Goal: Task Accomplishment & Management: Manage account settings

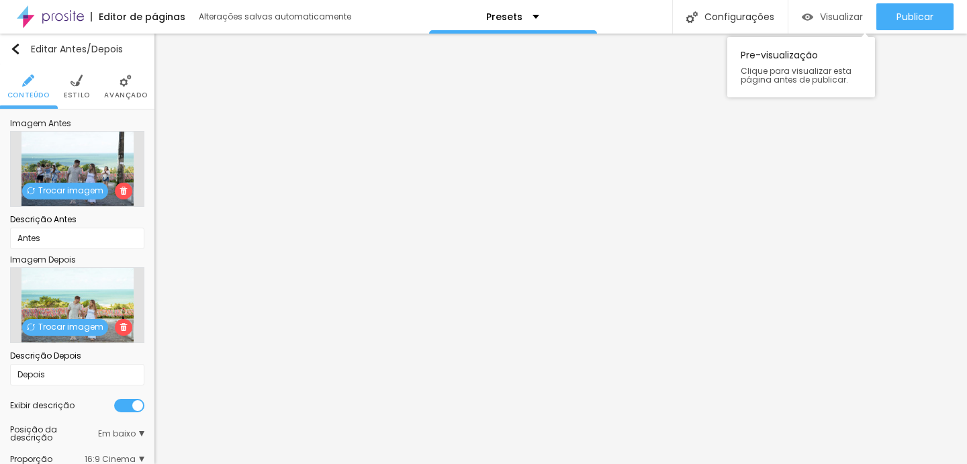
click at [822, 17] on span "Visualizar" at bounding box center [841, 16] width 43 height 11
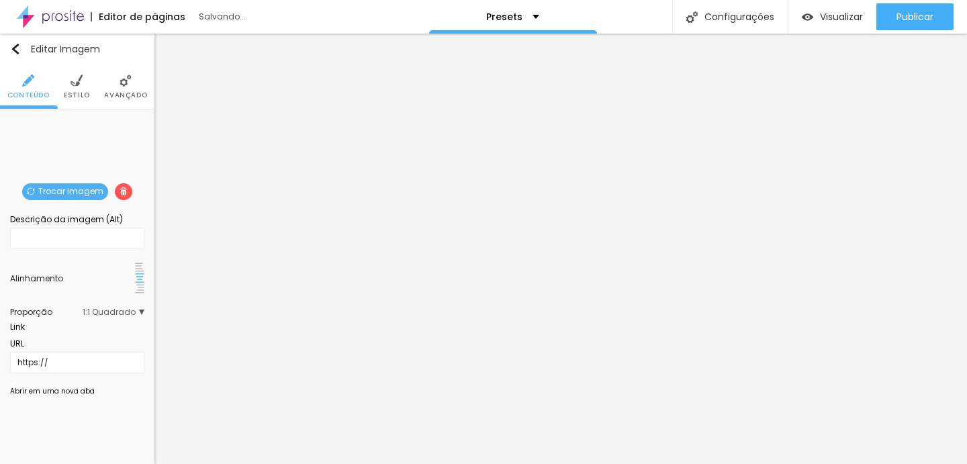
click at [86, 190] on span "Trocar imagem" at bounding box center [65, 191] width 86 height 17
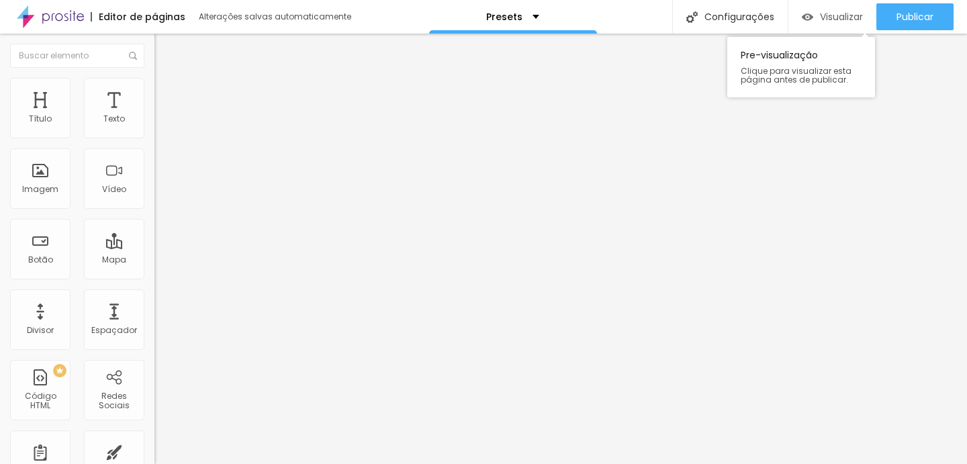
click at [831, 12] on span "Visualizar" at bounding box center [841, 16] width 43 height 11
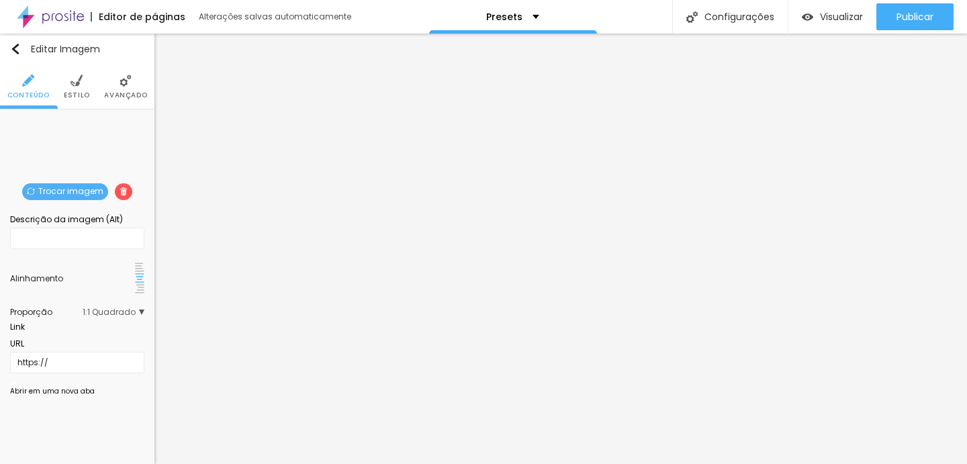
click at [60, 192] on span "Trocar imagem" at bounding box center [65, 191] width 86 height 17
click at [77, 120] on div "Trocar imagem" at bounding box center [77, 120] width 0 height 0
click at [54, 183] on span "Trocar imagem" at bounding box center [65, 191] width 86 height 17
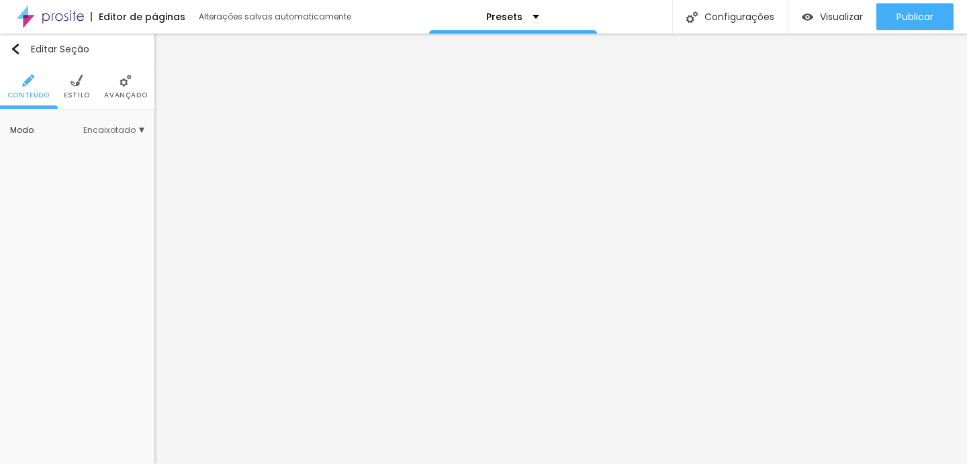
click at [83, 86] on li "Estilo" at bounding box center [77, 86] width 26 height 44
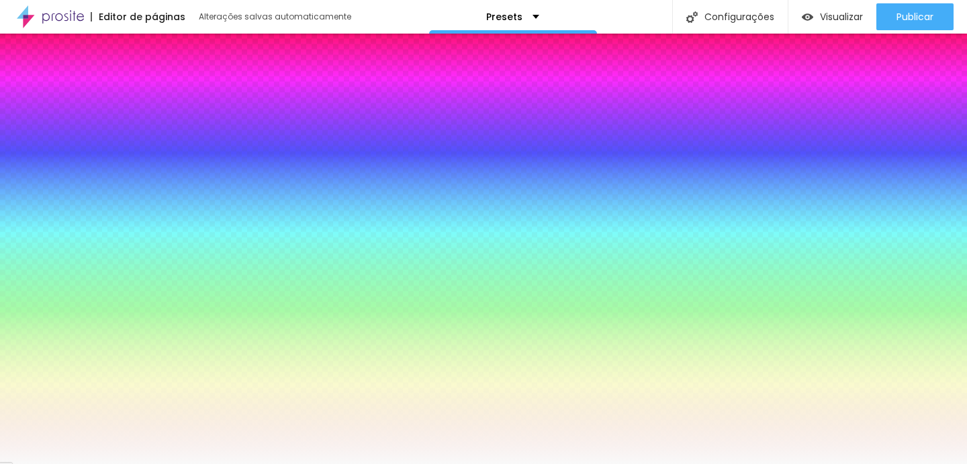
click at [120, 92] on span "Avançado" at bounding box center [125, 95] width 43 height 7
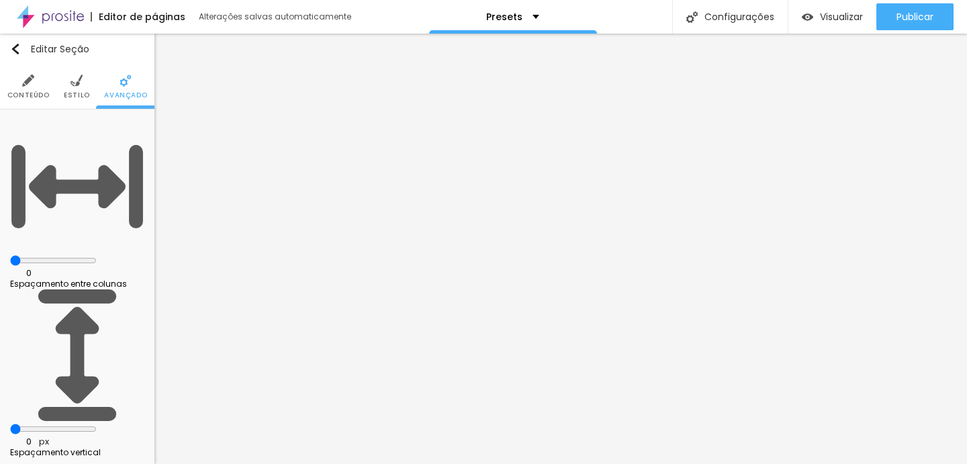
click at [31, 92] on span "Conteúdo" at bounding box center [28, 95] width 42 height 7
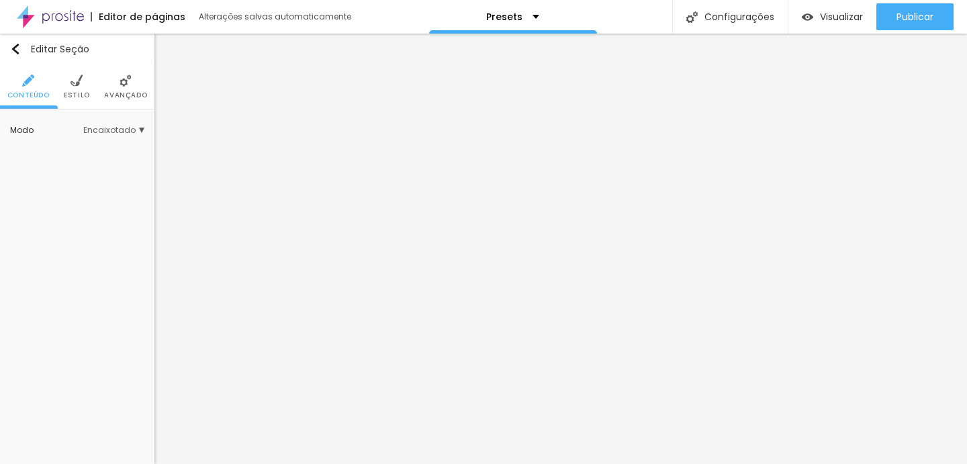
click at [78, 96] on span "Estilo" at bounding box center [77, 95] width 26 height 7
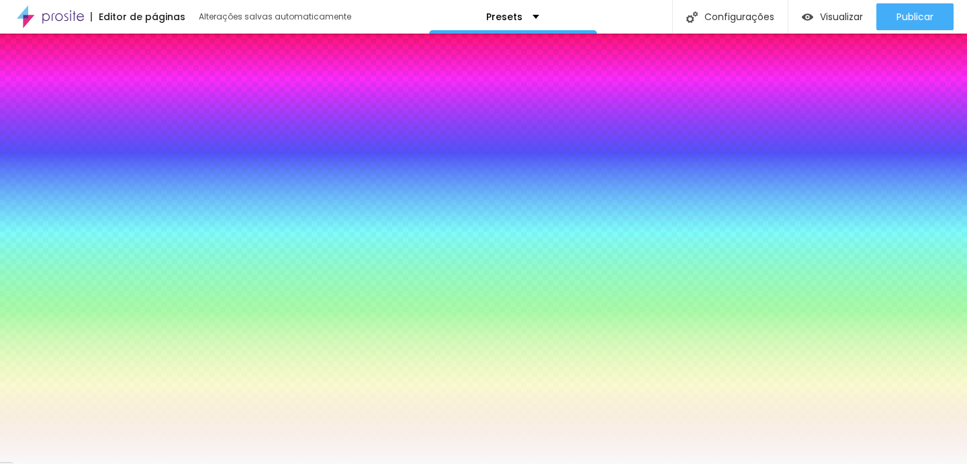
click at [25, 245] on icon "button" at bounding box center [19, 242] width 9 height 9
click at [95, 252] on div at bounding box center [77, 252] width 134 height 0
click at [116, 252] on input "#F9F9F9" at bounding box center [90, 258] width 161 height 13
click at [122, 252] on input "#F9F9F9" at bounding box center [90, 258] width 161 height 13
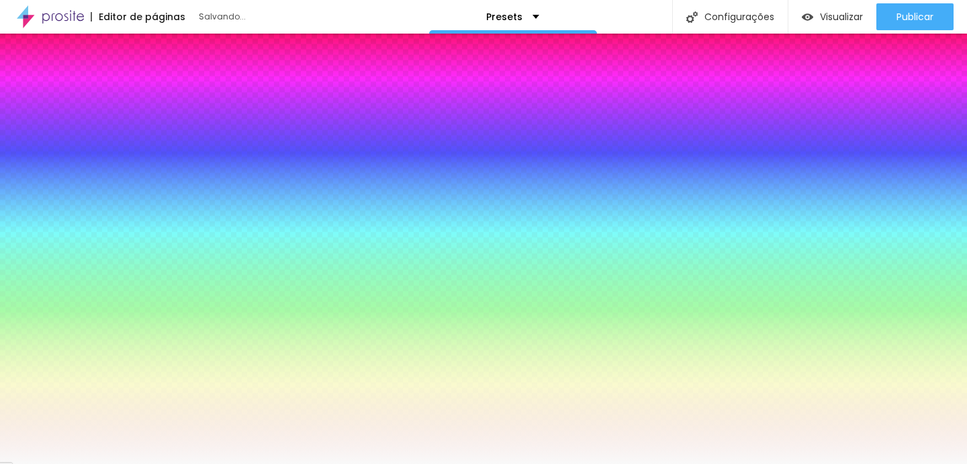
click at [98, 252] on div at bounding box center [77, 252] width 134 height 0
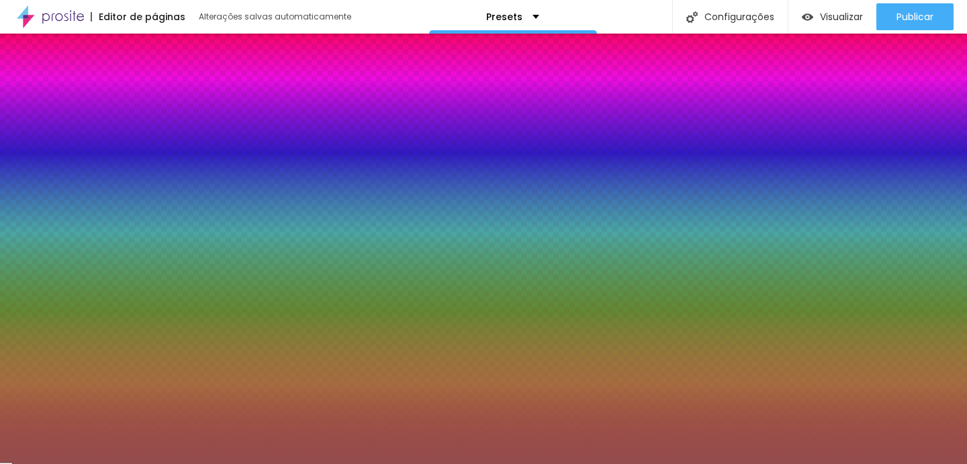
type input "#944C4C"
drag, startPoint x: 83, startPoint y: 296, endPoint x: 62, endPoint y: 300, distance: 21.9
click at [62, 301] on div at bounding box center [483, 232] width 967 height 464
click at [46, 398] on div "Editar Seção Conteúdo Estilo Avançado Imagem de fundo Adicionar imagem Efeito d…" at bounding box center [77, 249] width 155 height 431
click at [25, 243] on icon "button" at bounding box center [19, 242] width 9 height 9
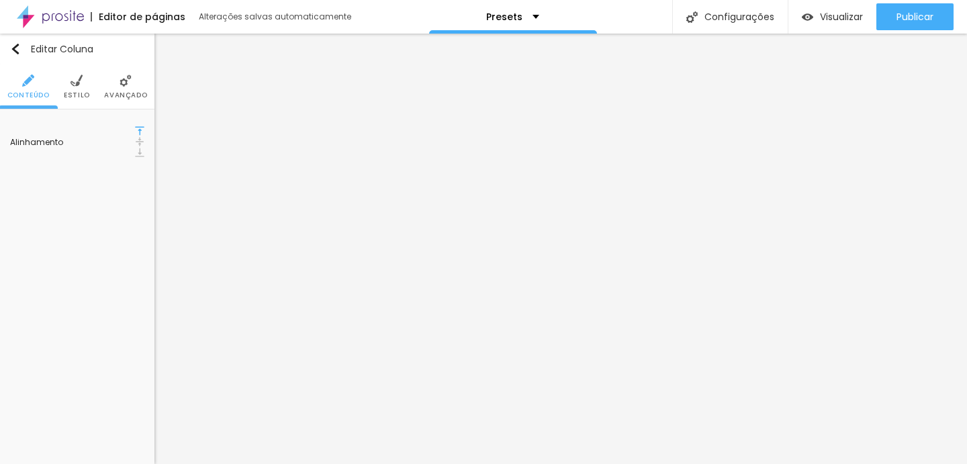
click at [74, 86] on img at bounding box center [77, 81] width 12 height 12
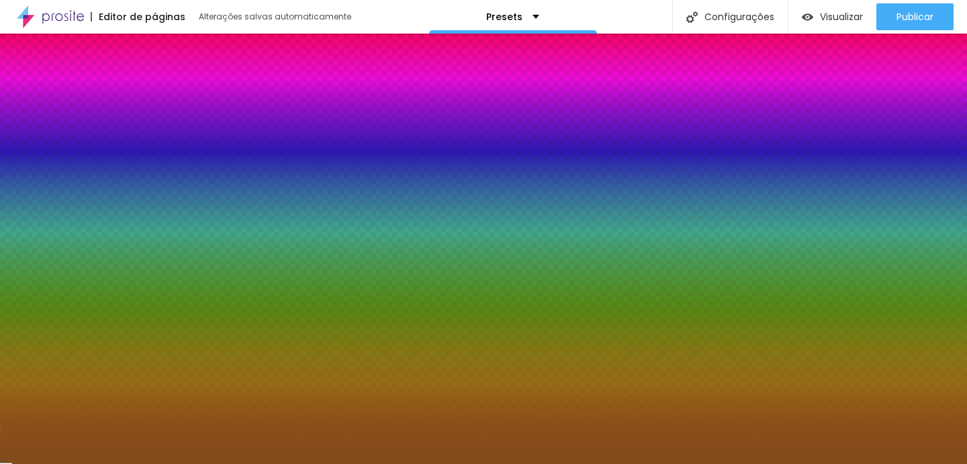
click at [91, 143] on div at bounding box center [77, 143] width 134 height 0
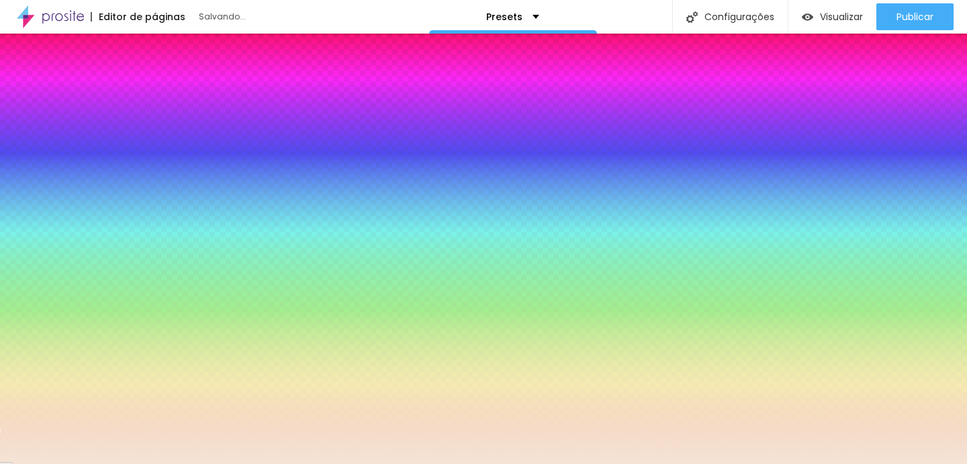
drag, startPoint x: 91, startPoint y: 195, endPoint x: 32, endPoint y: 156, distance: 70.8
click at [32, 156] on div at bounding box center [483, 232] width 967 height 464
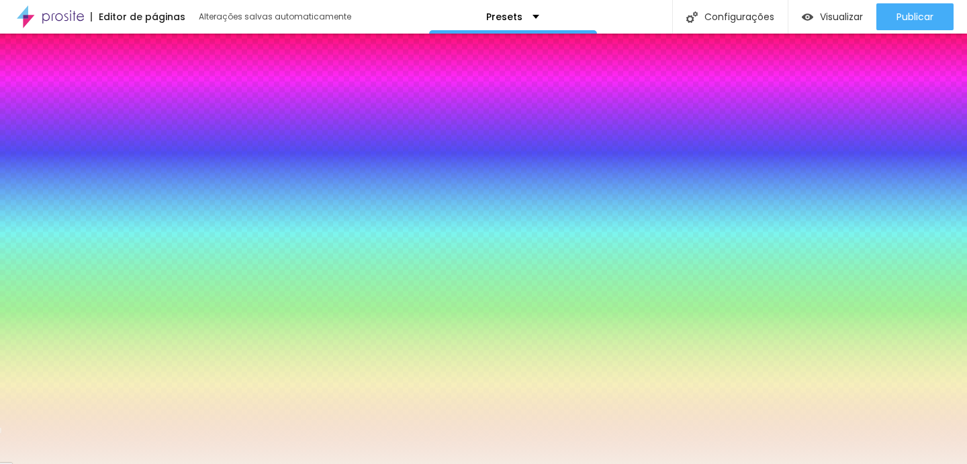
click at [28, 156] on div at bounding box center [483, 232] width 967 height 464
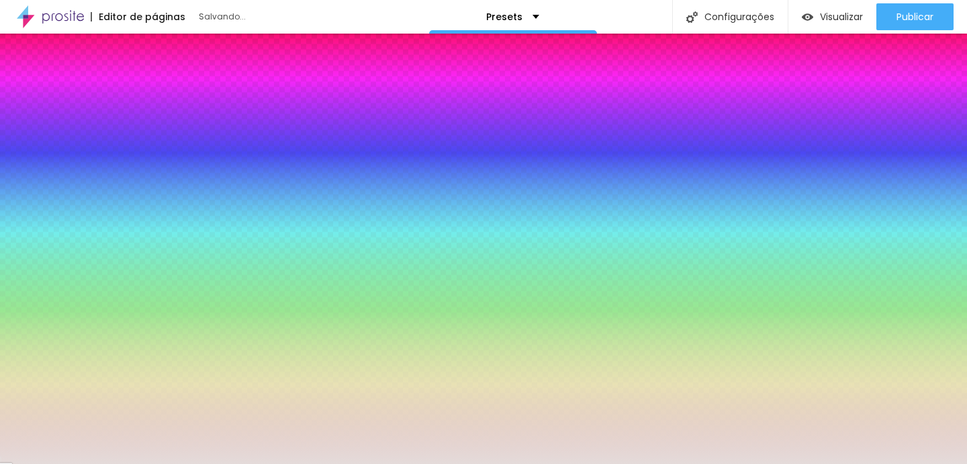
drag, startPoint x: 28, startPoint y: 156, endPoint x: 25, endPoint y: 163, distance: 7.5
click at [41, 50] on div at bounding box center [42, 49] width 3 height 3
drag, startPoint x: 119, startPoint y: 244, endPoint x: 110, endPoint y: 243, distance: 9.5
click at [110, 157] on div at bounding box center [77, 157] width 134 height 0
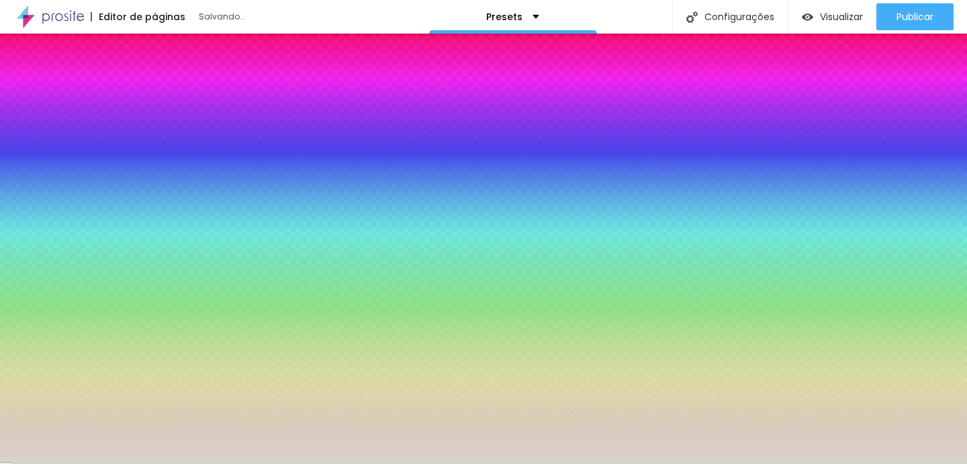
type input "#D8D4CC"
click at [52, 73] on div at bounding box center [53, 71] width 3 height 3
click at [126, 143] on input "#D8D4CC" at bounding box center [90, 149] width 161 height 13
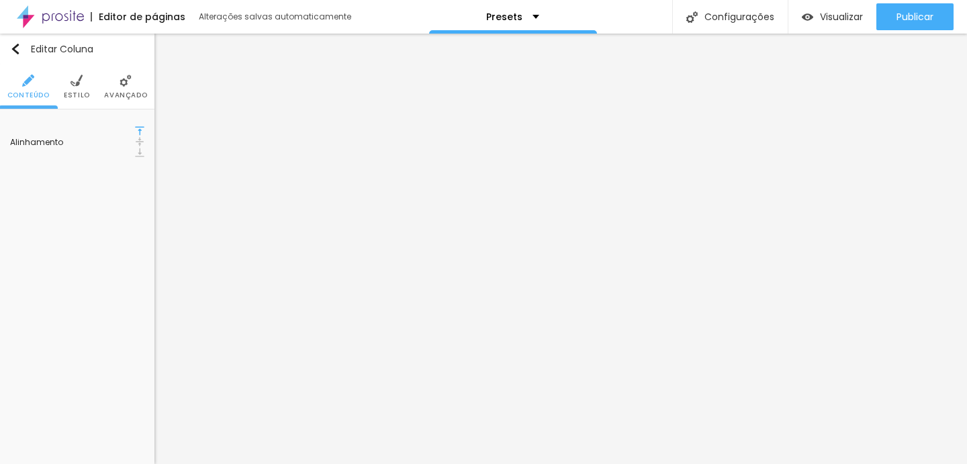
click at [76, 87] on li "Estilo" at bounding box center [77, 86] width 26 height 44
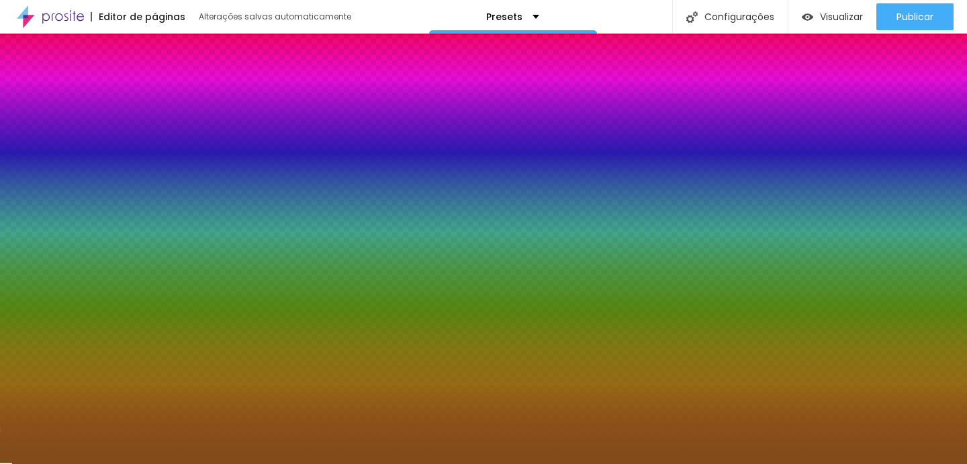
click at [139, 143] on input "#814C1B" at bounding box center [90, 149] width 161 height 13
paste input "D8D4CC"
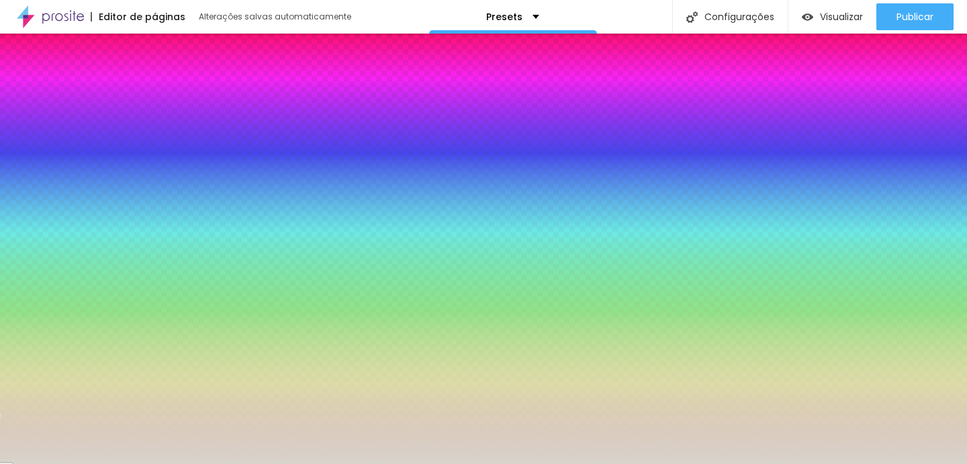
type input "#D8D4CC"
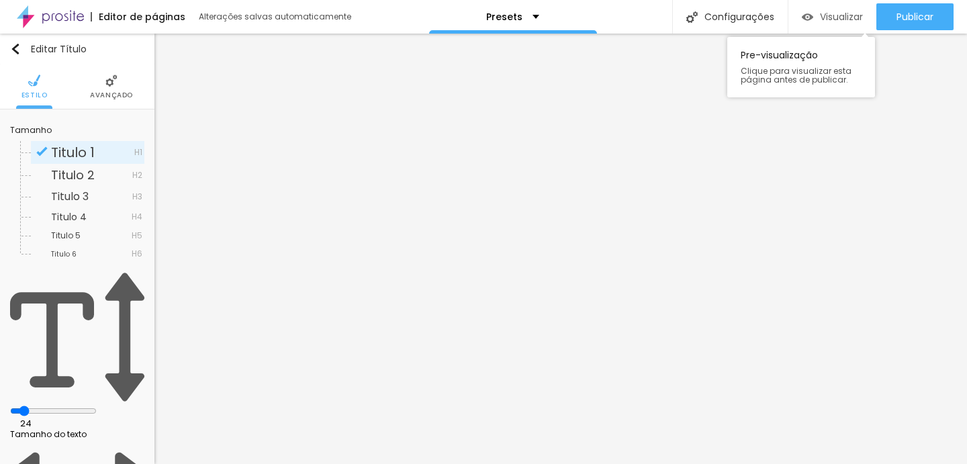
click at [839, 13] on span "Visualizar" at bounding box center [841, 16] width 43 height 11
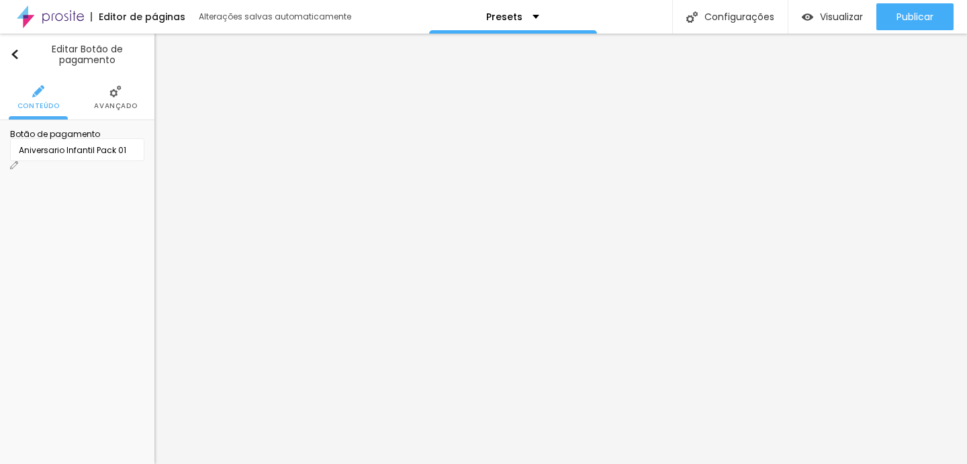
click at [106, 157] on div "Aniversario Infantil Pack 01" at bounding box center [77, 150] width 117 height 12
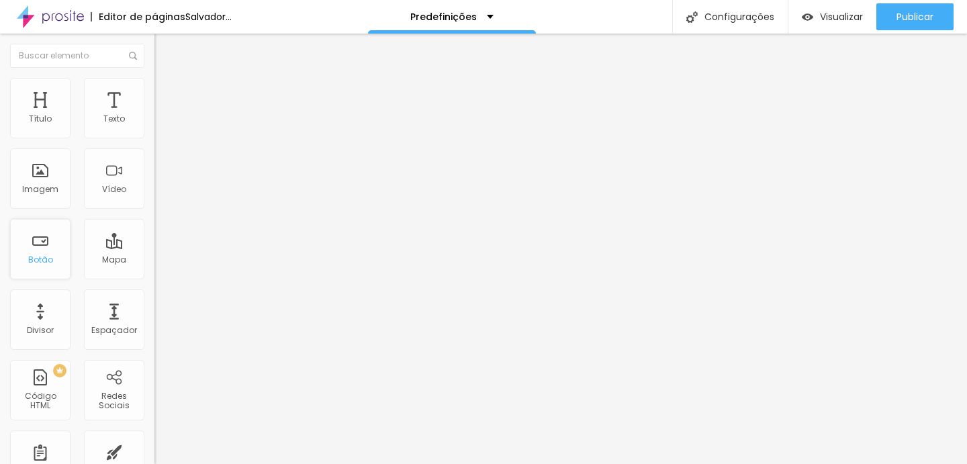
click at [42, 246] on div "Botão" at bounding box center [40, 249] width 60 height 60
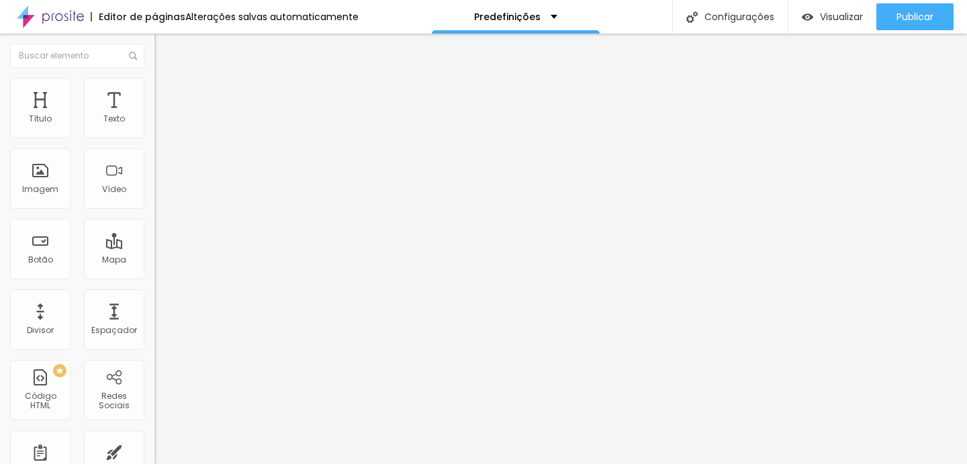
click at [155, 116] on font "Título 1" at bounding box center [177, 106] width 45 height 19
click at [155, 125] on div "Título 2 H2" at bounding box center [232, 119] width 155 height 12
click at [155, 148] on font "Título 4" at bounding box center [173, 141] width 36 height 13
click at [155, 157] on div "Título 5 H5" at bounding box center [232, 152] width 155 height 8
click at [155, 127] on font "Título 2" at bounding box center [177, 118] width 44 height 17
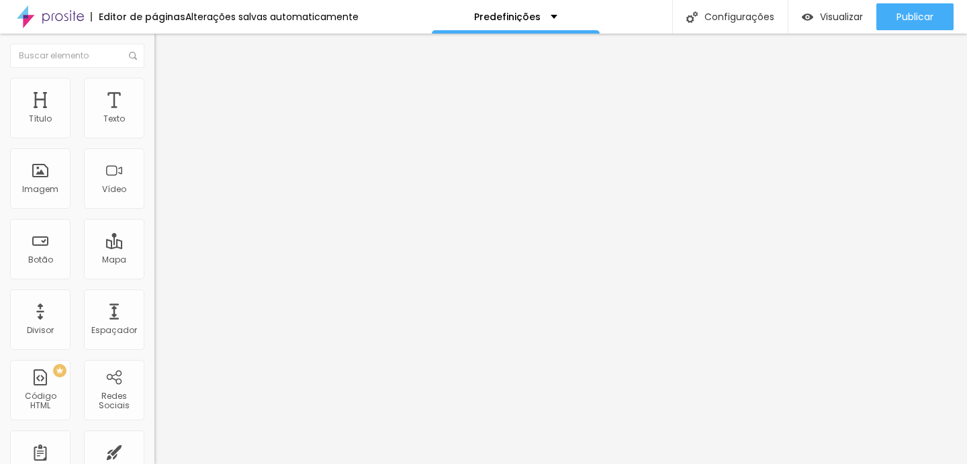
click at [155, 146] on div "Título 4 H4" at bounding box center [232, 141] width 155 height 9
click at [155, 125] on div "Título 2 H2" at bounding box center [232, 119] width 155 height 12
click at [155, 116] on font "Título 1" at bounding box center [177, 106] width 45 height 19
click at [155, 83] on img at bounding box center [161, 84] width 12 height 12
type input "2"
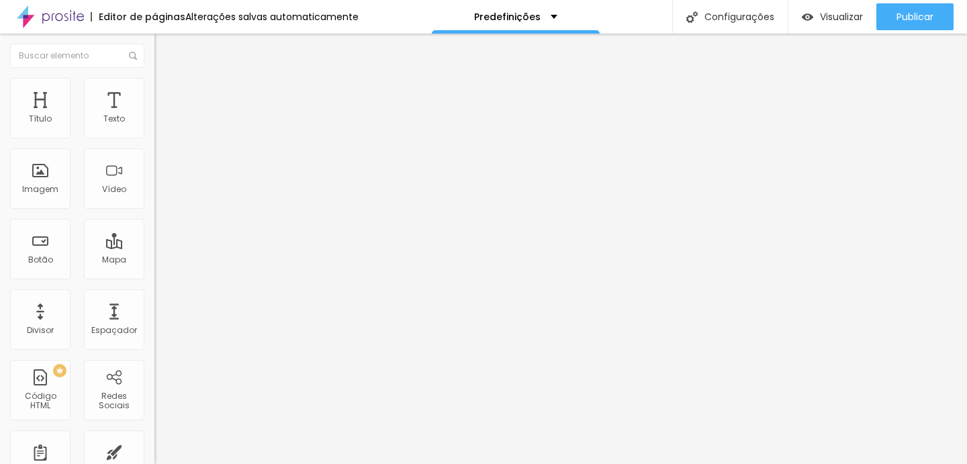
type input "2"
type input "24"
type input "27"
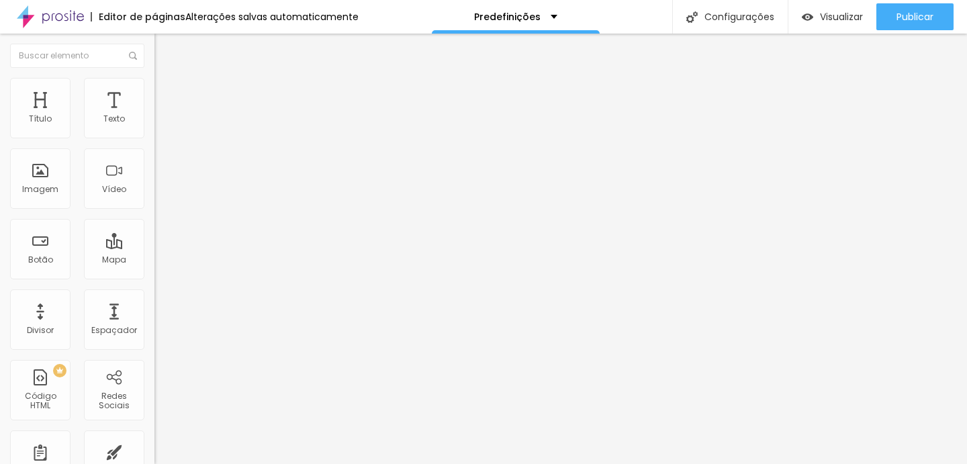
type input "29"
type input "31"
type input "33"
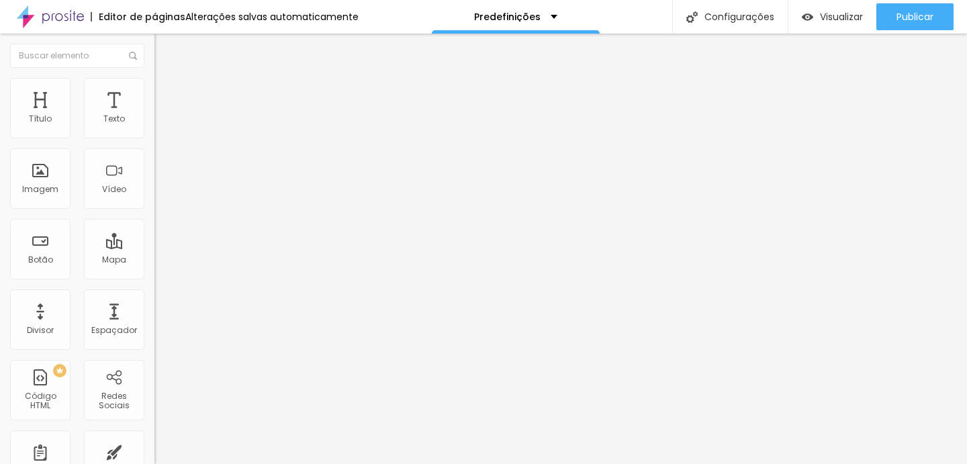
type input "33"
type input "35"
type input "37"
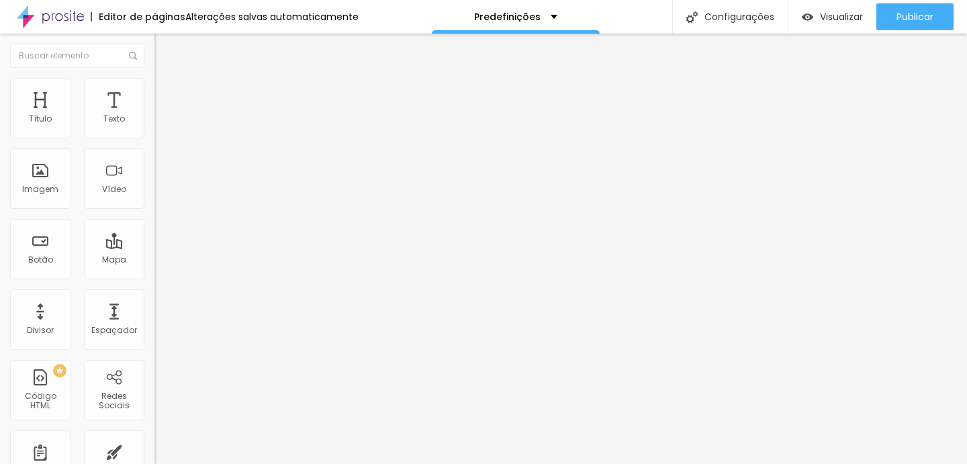
type input "40"
type input "44"
type input "46"
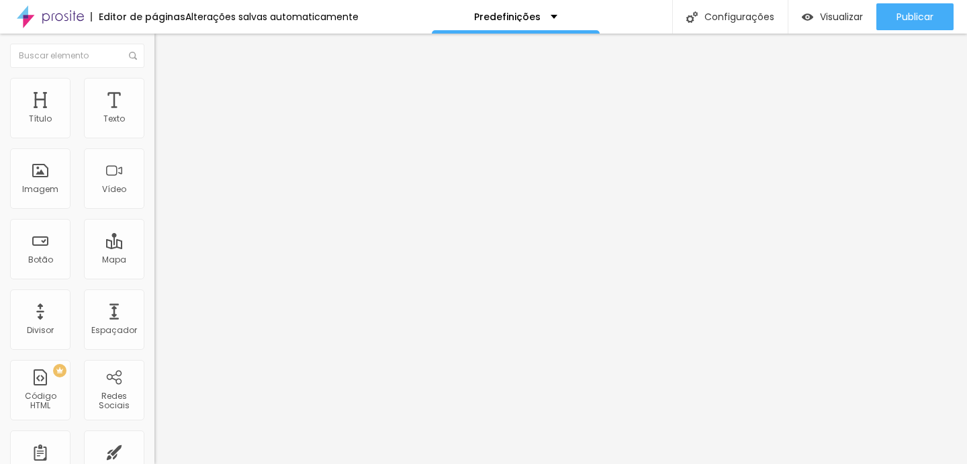
type input "46"
type input "47"
type input "48"
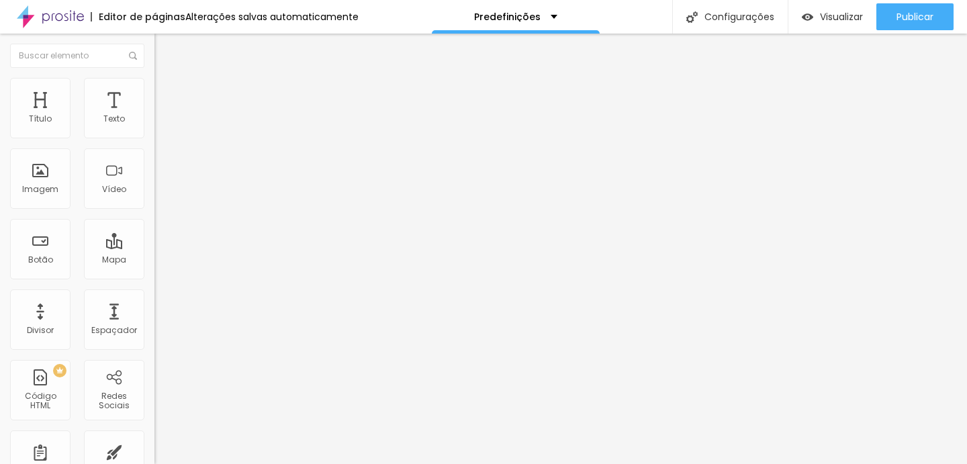
type input "49"
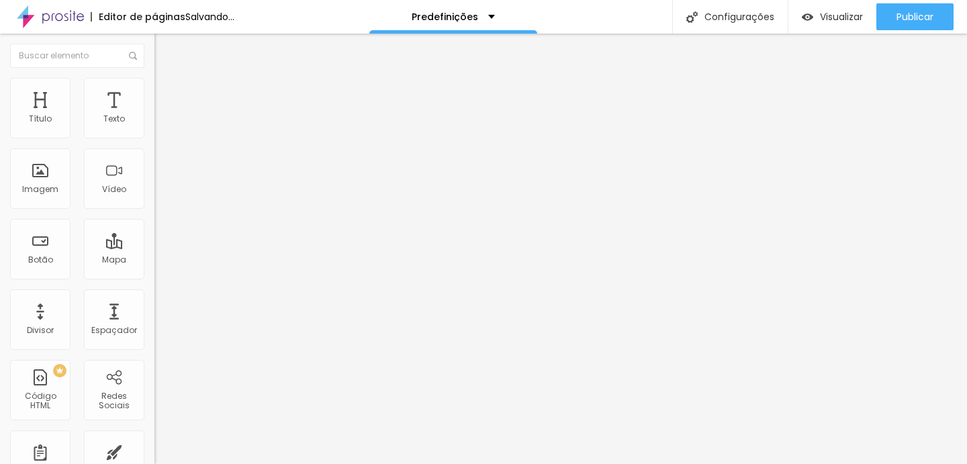
type input "48"
type input "47"
type input "46"
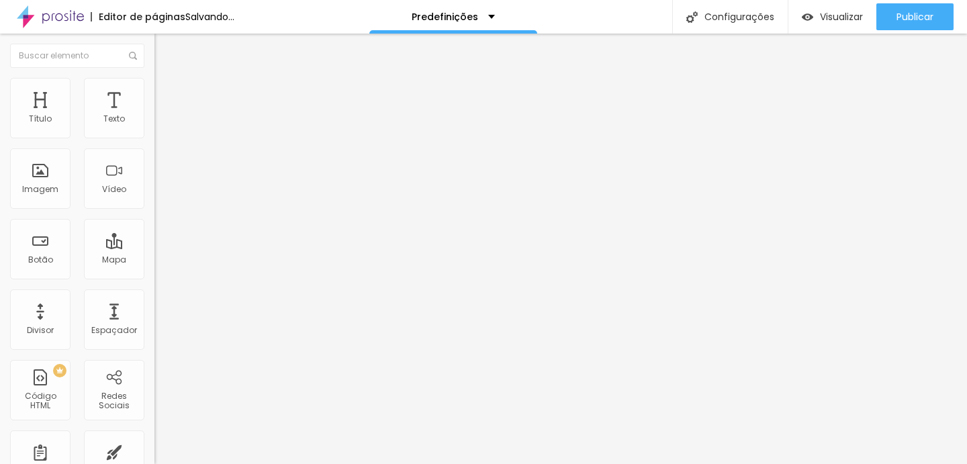
type input "46"
type input "45"
type input "43"
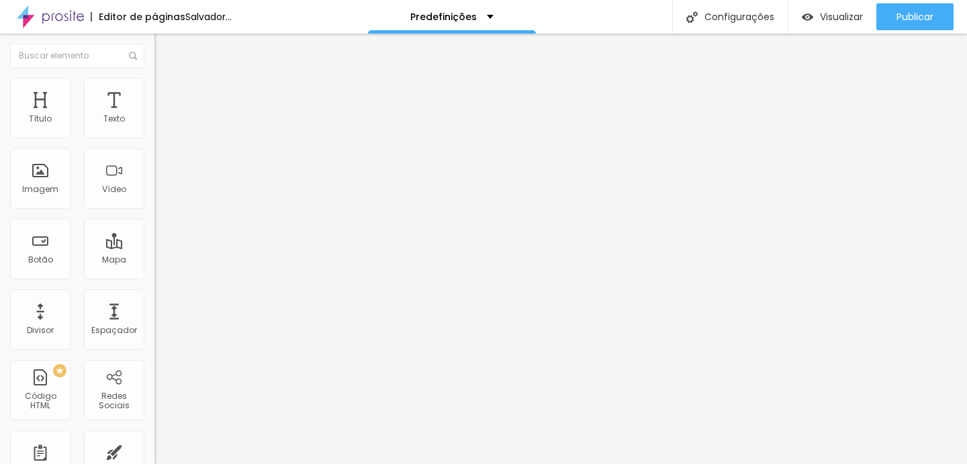
type input "41"
type input "39"
type input "37"
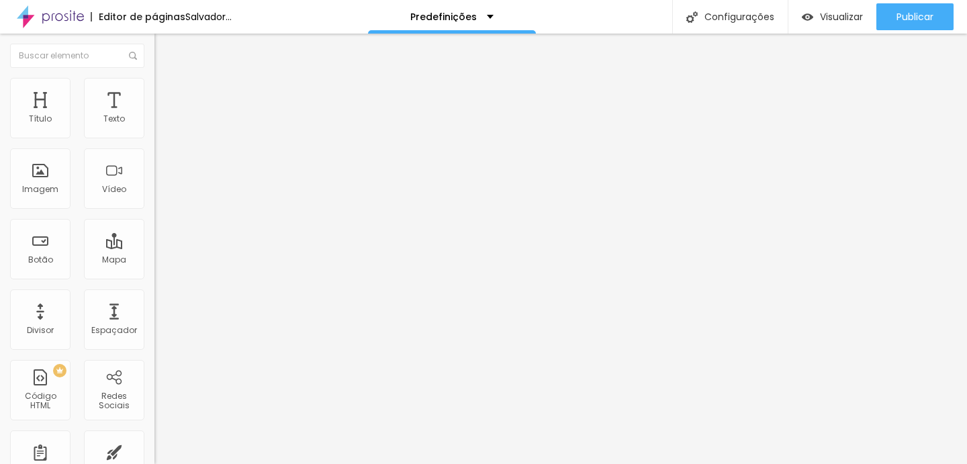
type input "37"
type input "36"
type input "34"
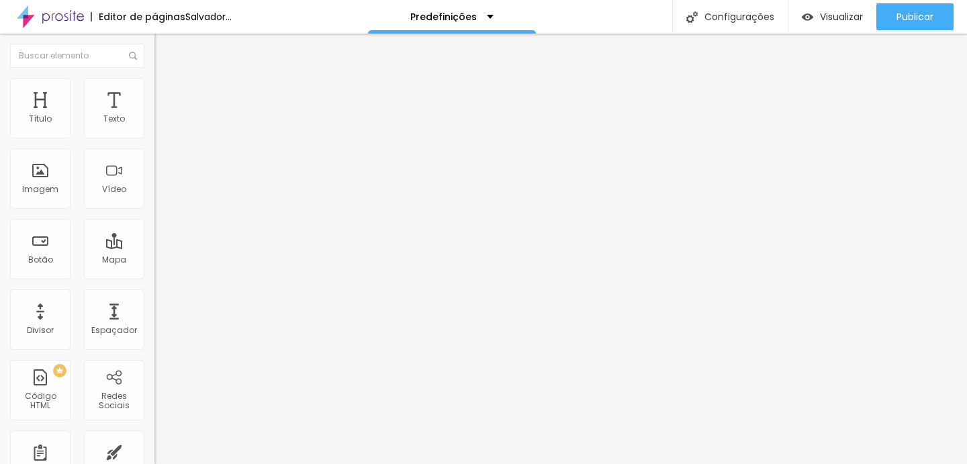
type input "33"
type input "32"
type input "31"
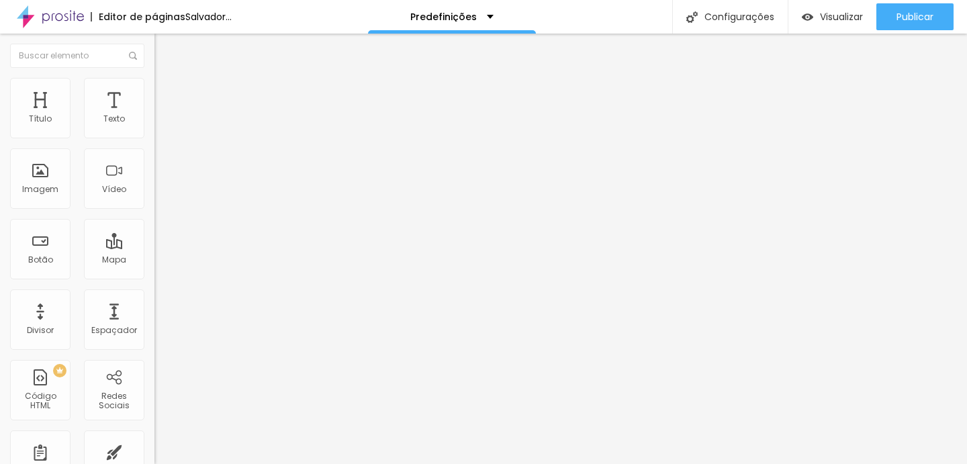
type input "31"
type input "32"
type input "33"
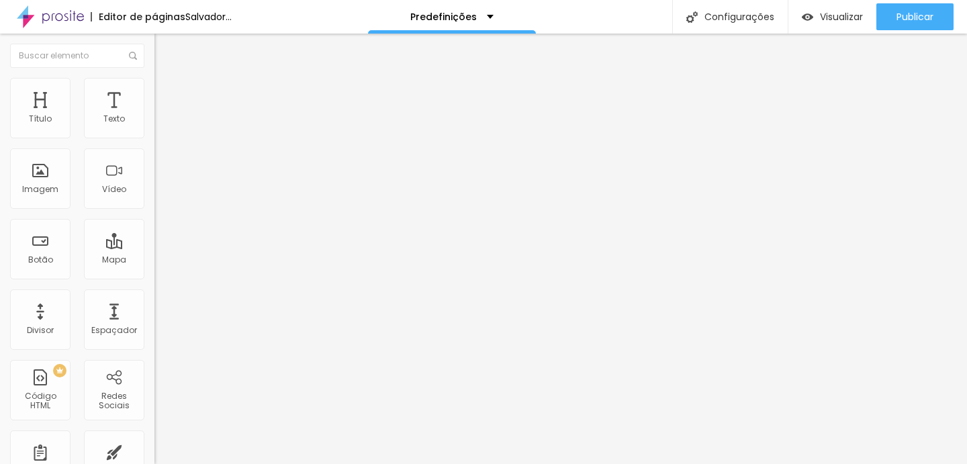
type input "34"
type input "37"
type input "40"
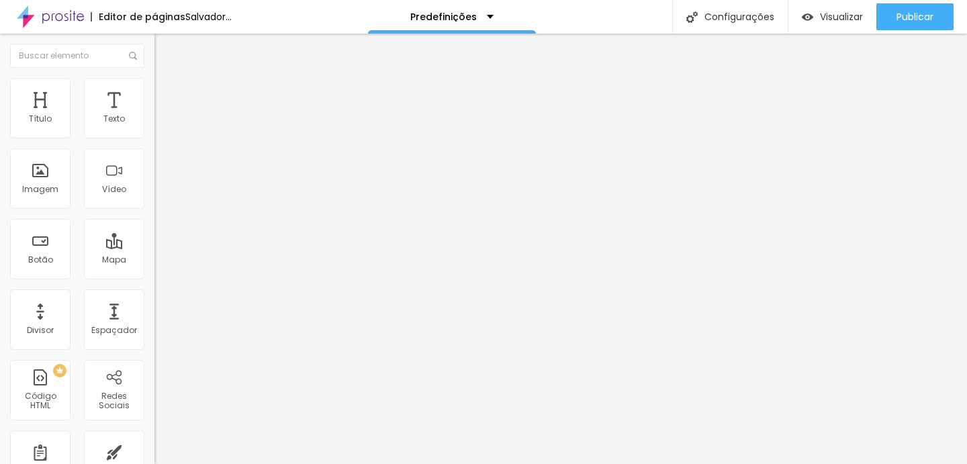
type input "40"
type input "44"
type input "48"
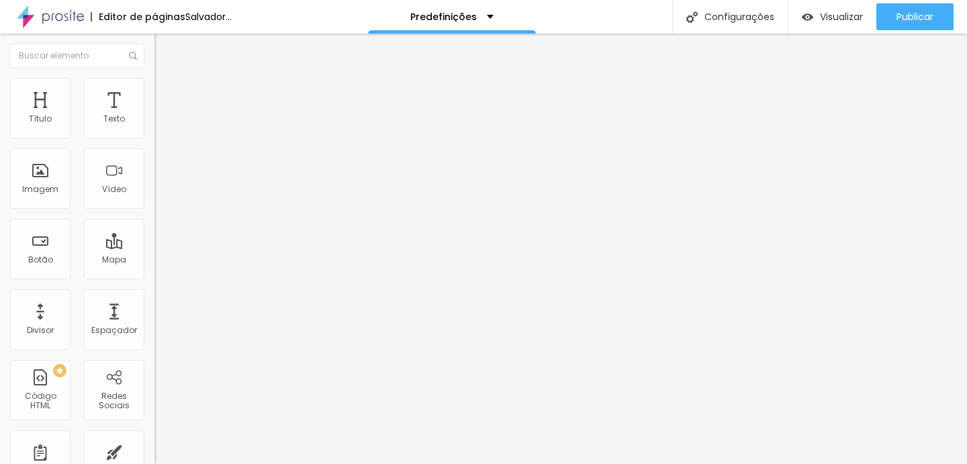
type input "52"
type input "54"
type input "59"
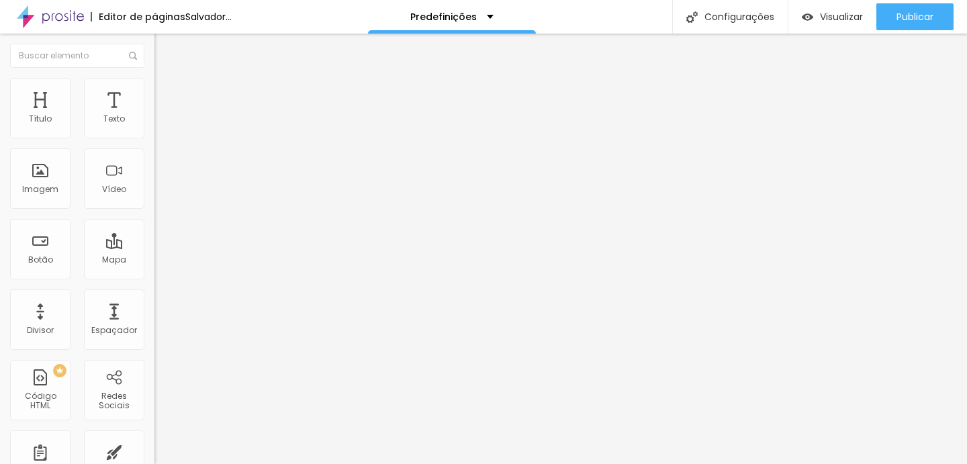
type input "59"
type input "60"
drag, startPoint x: 30, startPoint y: 130, endPoint x: 80, endPoint y: 126, distance: 50.5
type input "60"
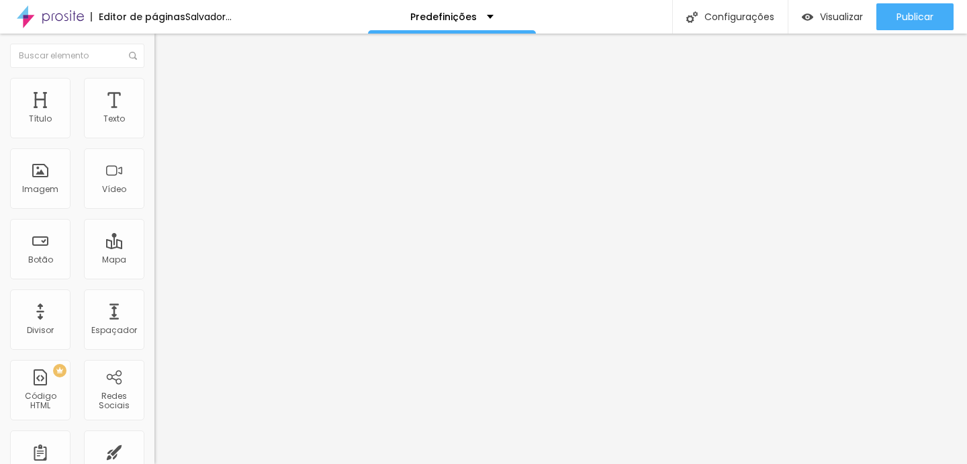
click at [155, 247] on input "range" at bounding box center [198, 252] width 87 height 11
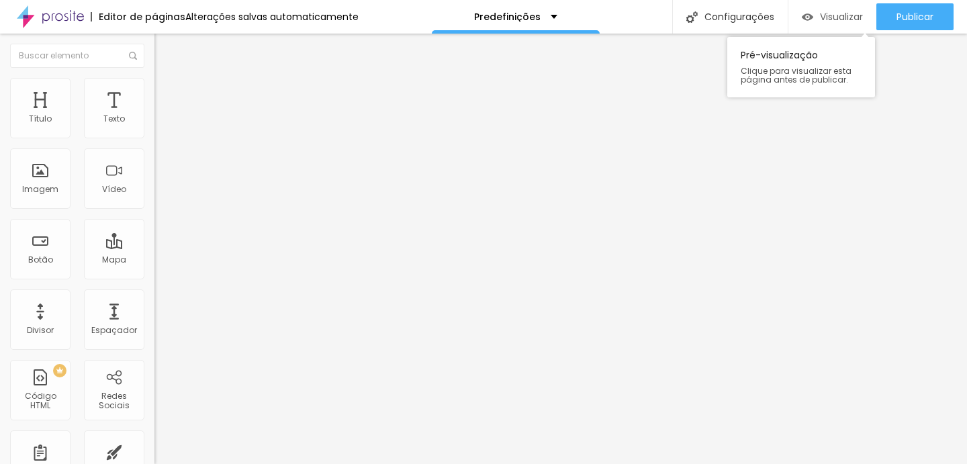
click at [835, 18] on font "Visualizar" at bounding box center [841, 16] width 43 height 13
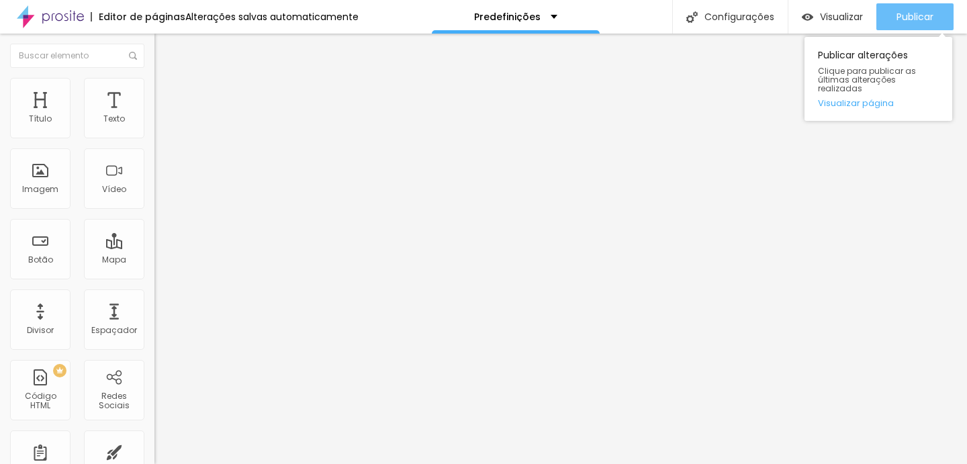
click at [898, 9] on div "Publicar" at bounding box center [915, 16] width 37 height 27
click at [909, 21] on font "Publicar" at bounding box center [915, 16] width 37 height 13
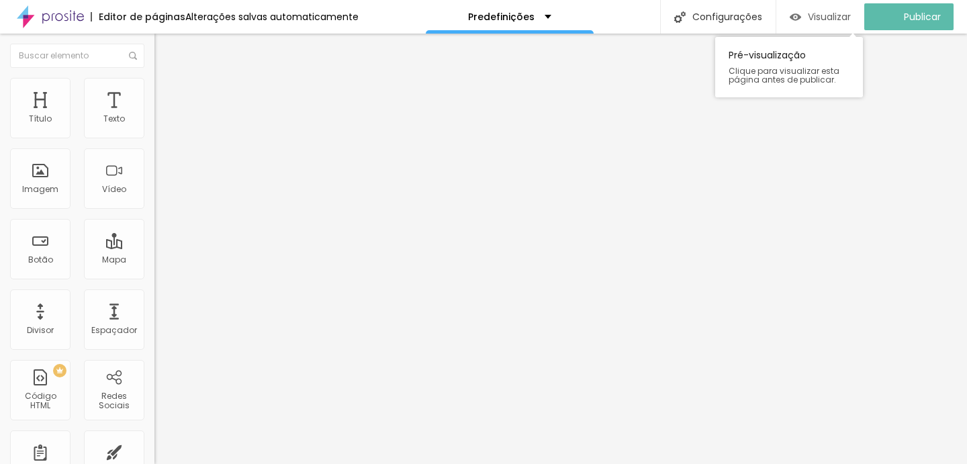
click at [833, 11] on font "Visualizar" at bounding box center [829, 16] width 43 height 13
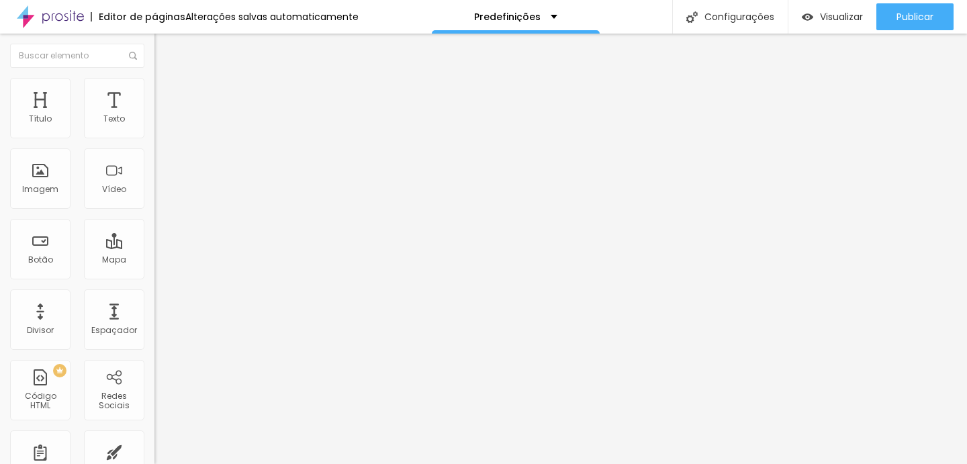
click at [155, 275] on input "https://" at bounding box center [235, 268] width 161 height 13
paste input "https://duplaartfotografia.alboompro.com/"
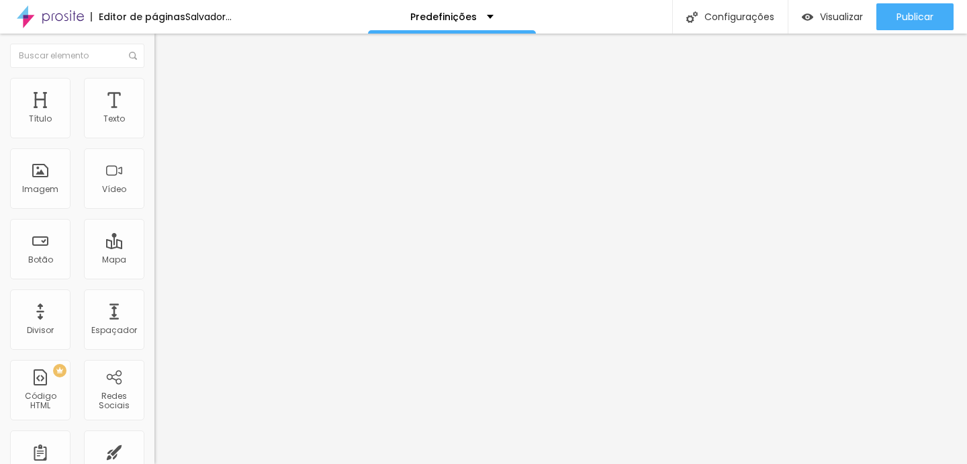
scroll to position [0, 56]
type input "https://duplaartfotografia.alboompro.com/"
click at [155, 299] on img at bounding box center [158, 295] width 7 height 7
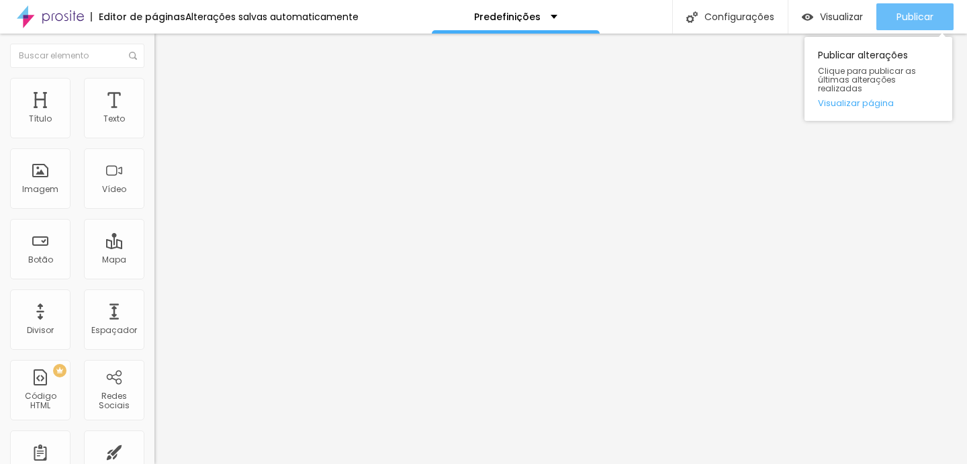
click at [912, 23] on font "Publicar" at bounding box center [915, 16] width 37 height 13
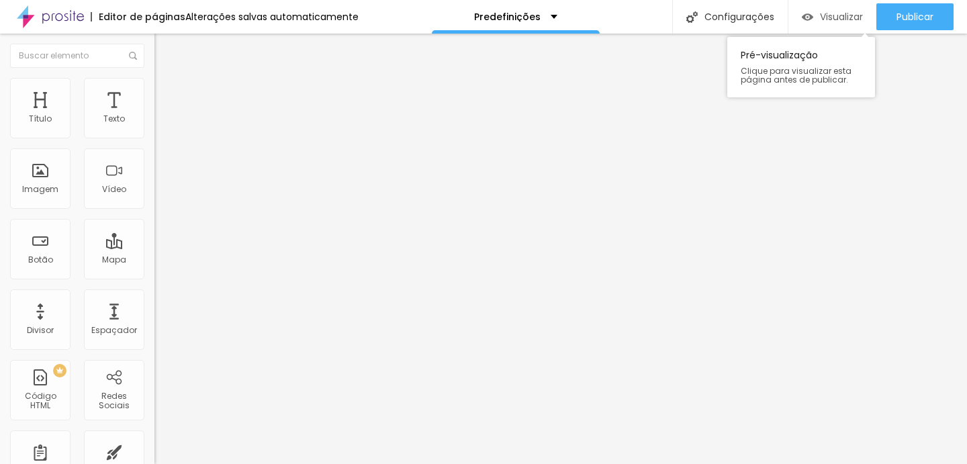
click at [834, 16] on font "Visualizar" at bounding box center [841, 16] width 43 height 13
click at [155, 91] on img at bounding box center [161, 97] width 12 height 12
click at [155, 40] on button "Editar nulo" at bounding box center [232, 49] width 155 height 31
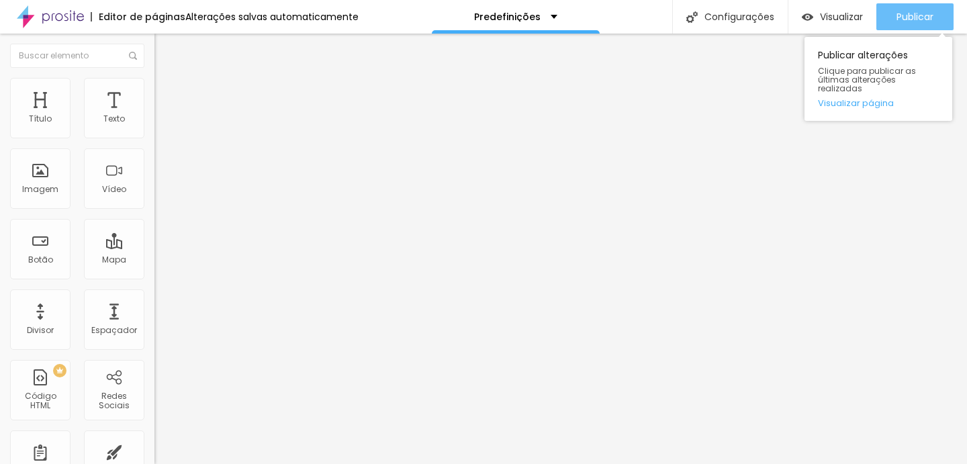
click at [907, 22] on font "Publicar" at bounding box center [915, 16] width 37 height 13
click at [908, 13] on font "Publicar" at bounding box center [915, 16] width 37 height 13
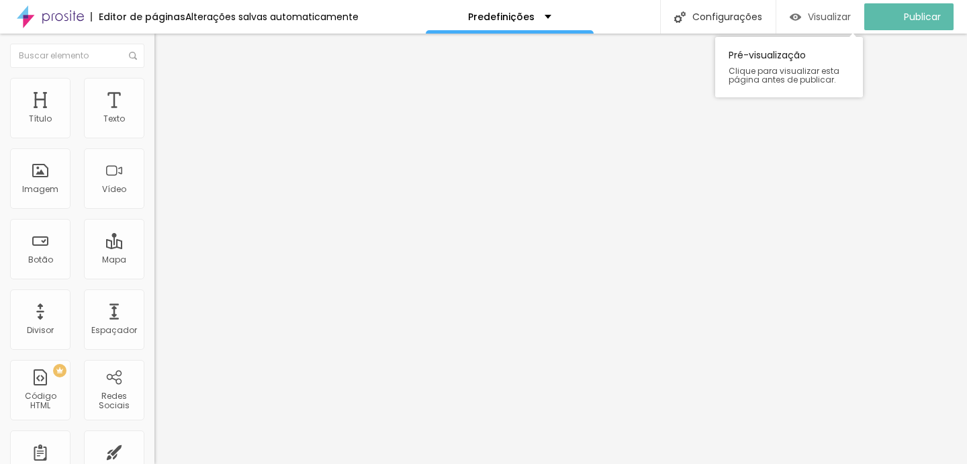
click at [840, 13] on font "Visualizar" at bounding box center [829, 16] width 43 height 13
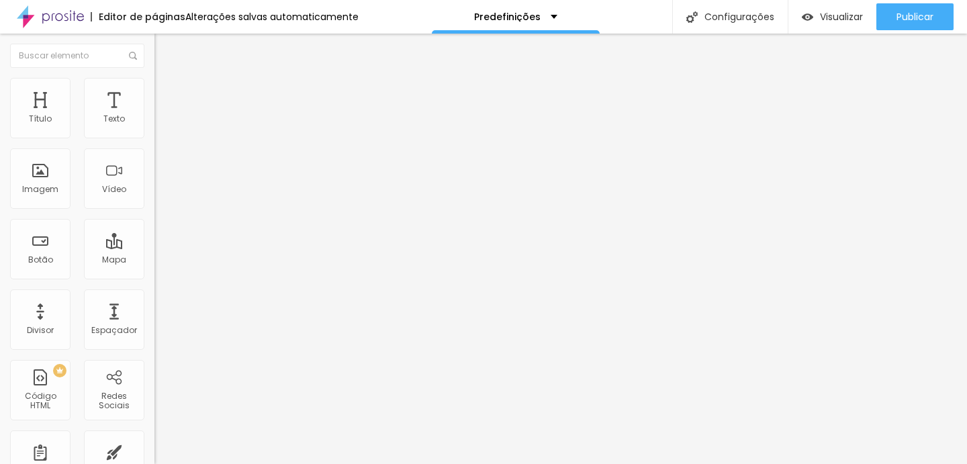
click at [167, 91] on font "Avançado" at bounding box center [189, 86] width 44 height 11
click at [155, 77] on img at bounding box center [161, 70] width 12 height 12
type input "20"
type input "19"
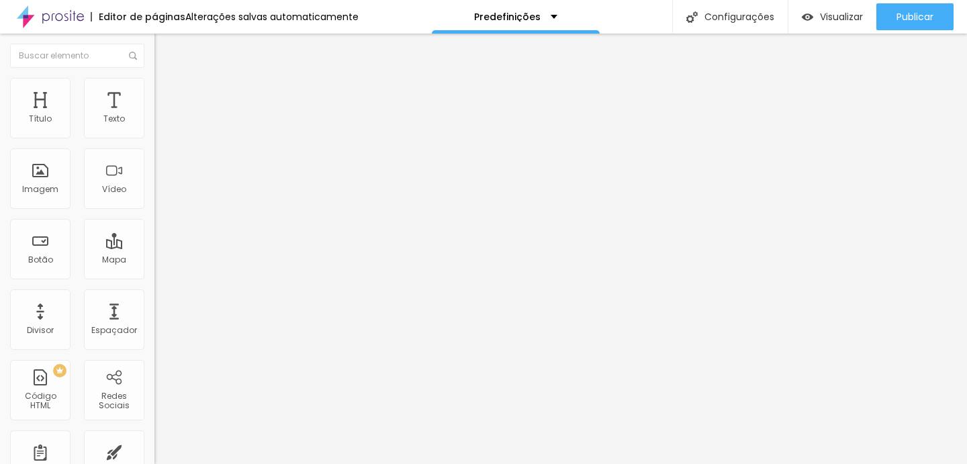
type input "19"
type input "20"
type input "29"
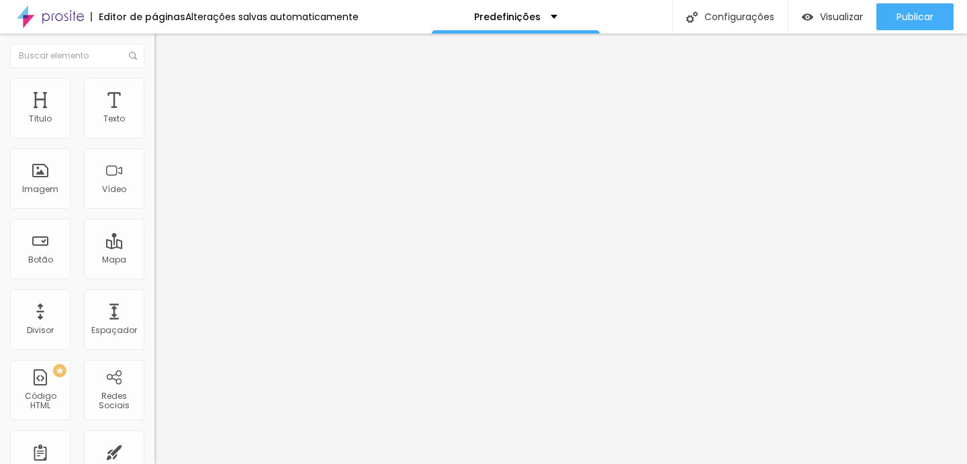
type input "30"
type input "31"
type input "32"
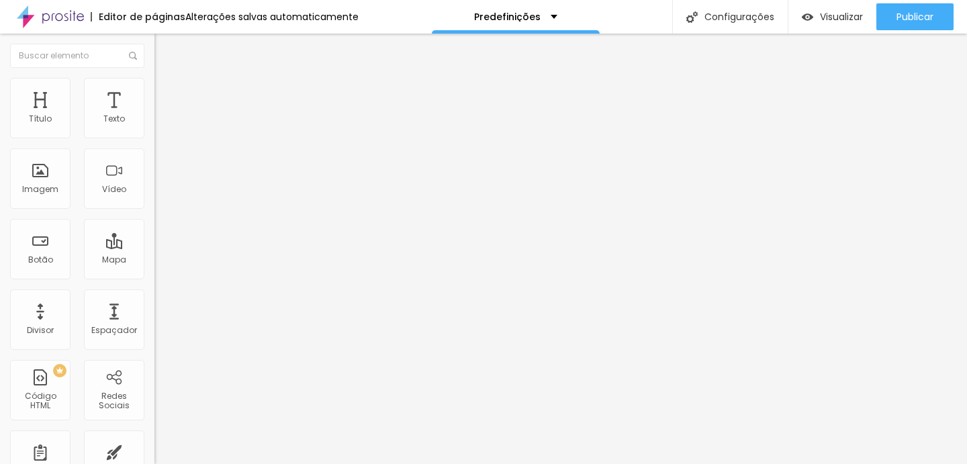
type input "32"
type input "33"
type input "34"
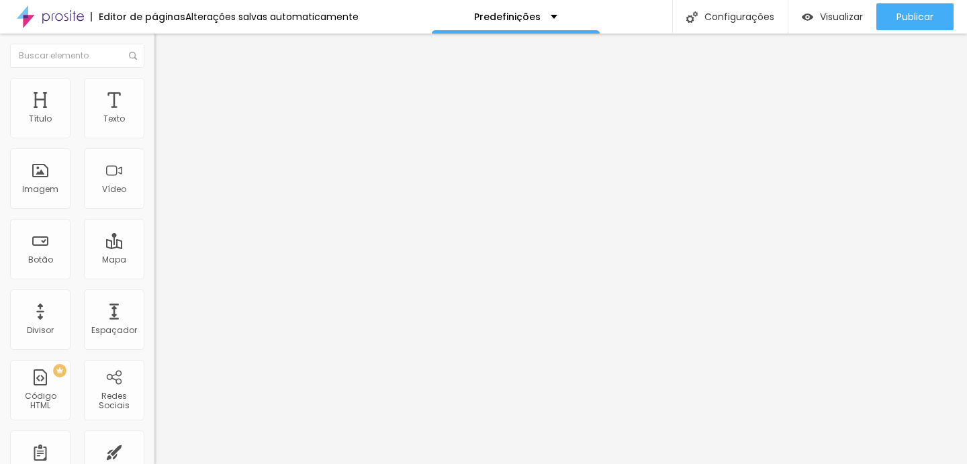
type input "35"
type input "36"
type input "38"
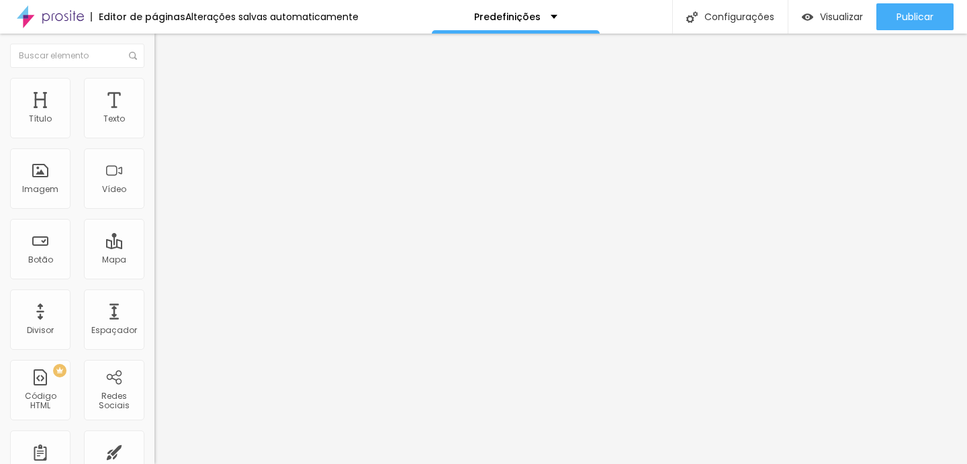
type input "38"
type input "39"
type input "40"
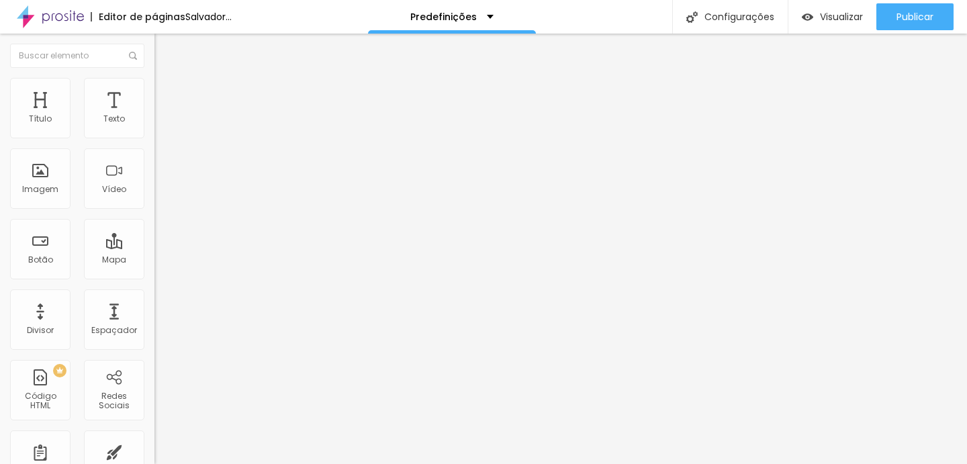
type input "41"
type input "42"
type input "43"
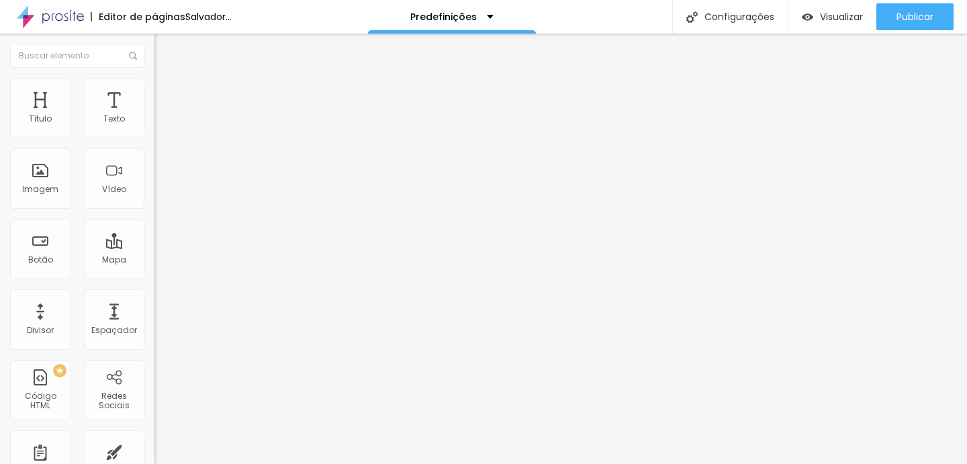
type input "43"
drag, startPoint x: 36, startPoint y: 286, endPoint x: 58, endPoint y: 288, distance: 22.3
type input "43"
click at [155, 317] on input "range" at bounding box center [198, 322] width 87 height 11
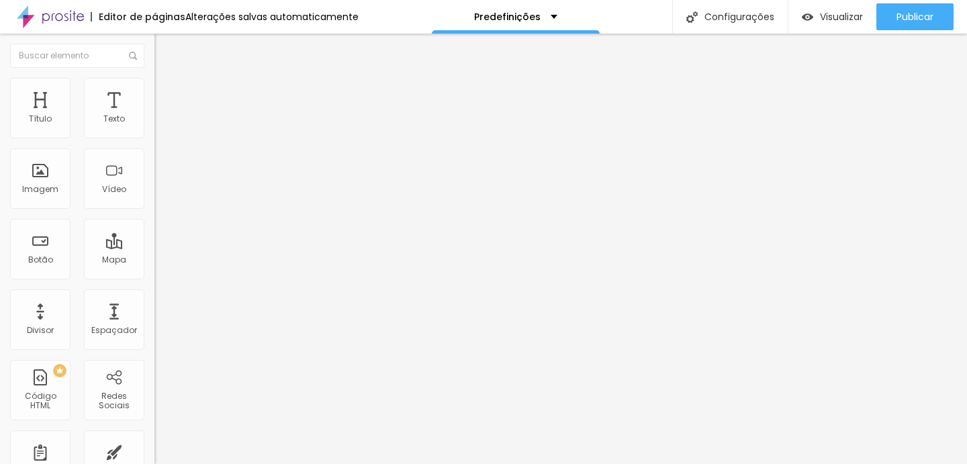
click at [155, 127] on font "Título 2" at bounding box center [177, 118] width 44 height 17
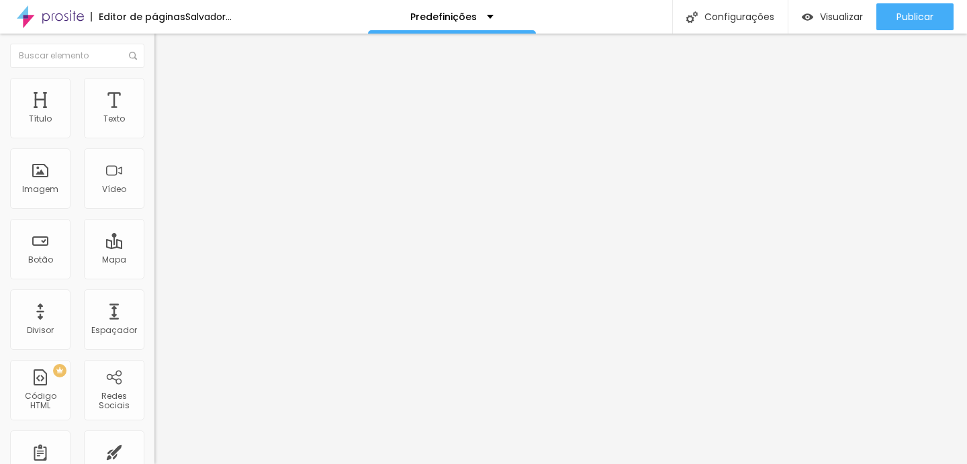
click at [155, 157] on font "Título 5" at bounding box center [170, 151] width 30 height 11
click at [155, 166] on div "Título 6 H6" at bounding box center [232, 162] width 155 height 8
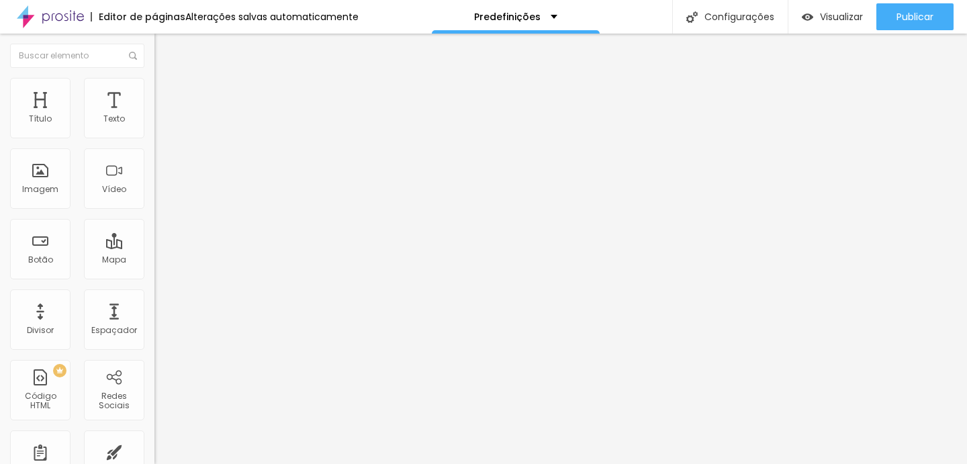
click at [155, 116] on span "Titulo 1" at bounding box center [177, 106] width 44 height 19
click at [838, 12] on font "Visualizar" at bounding box center [841, 16] width 43 height 13
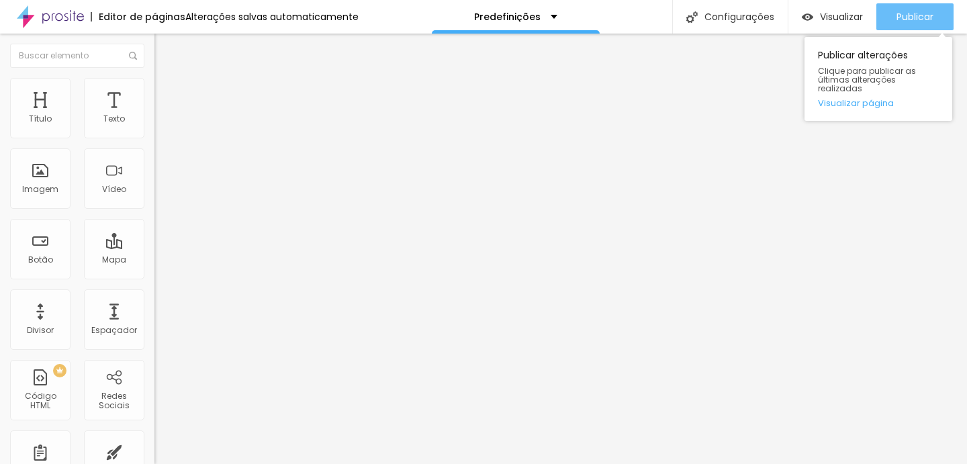
click at [925, 19] on font "Publicar" at bounding box center [915, 16] width 37 height 13
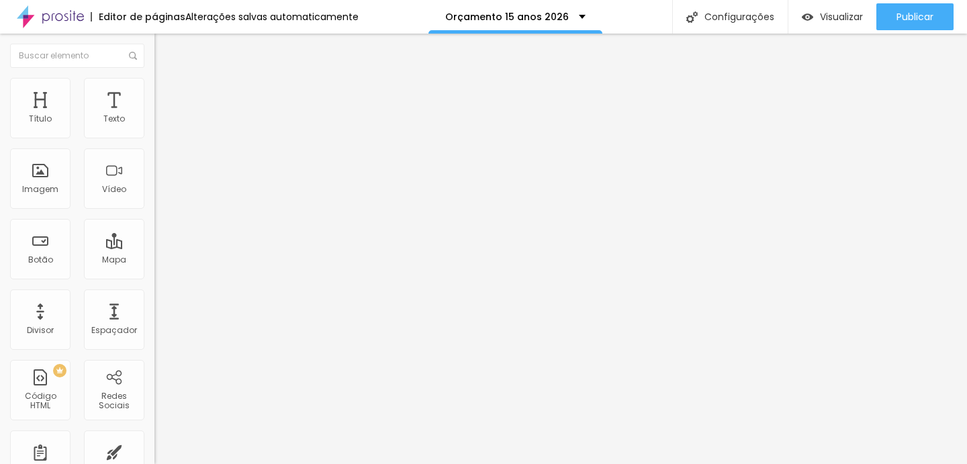
click at [155, 78] on img at bounding box center [161, 84] width 12 height 12
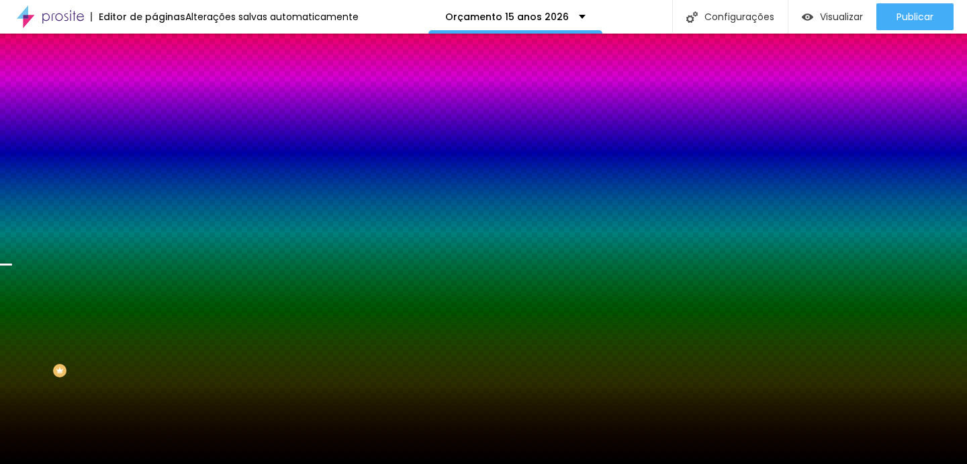
click at [163, 124] on font "Trocar imagem" at bounding box center [195, 117] width 65 height 11
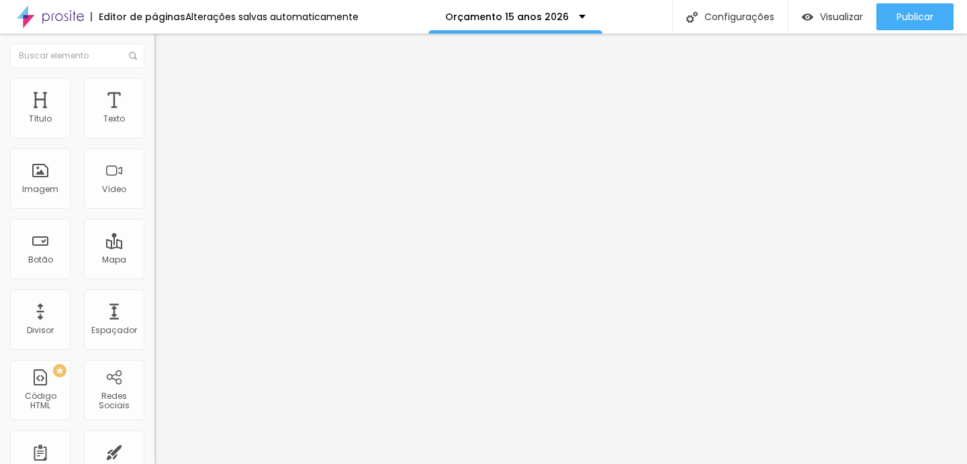
click at [163, 116] on font "Trocar imagem" at bounding box center [195, 109] width 65 height 11
click at [824, 12] on font "Visualizar" at bounding box center [841, 16] width 43 height 13
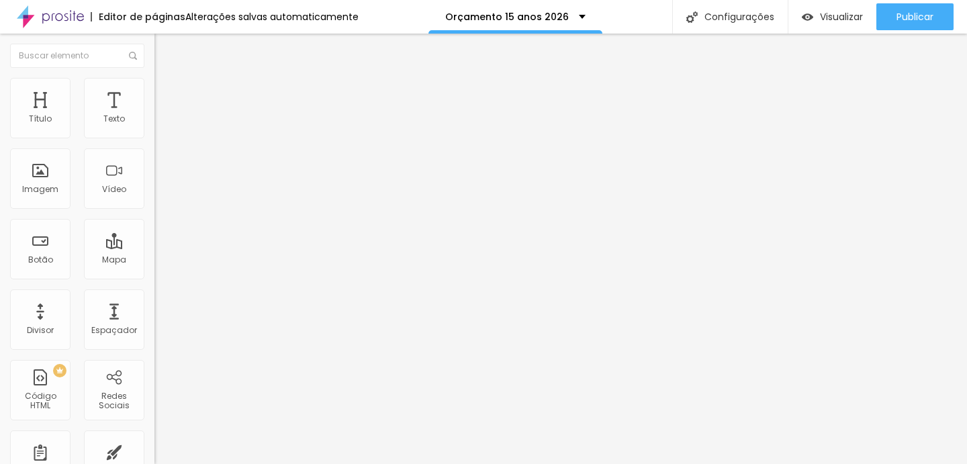
click at [167, 93] on font "Estilo" at bounding box center [177, 86] width 21 height 11
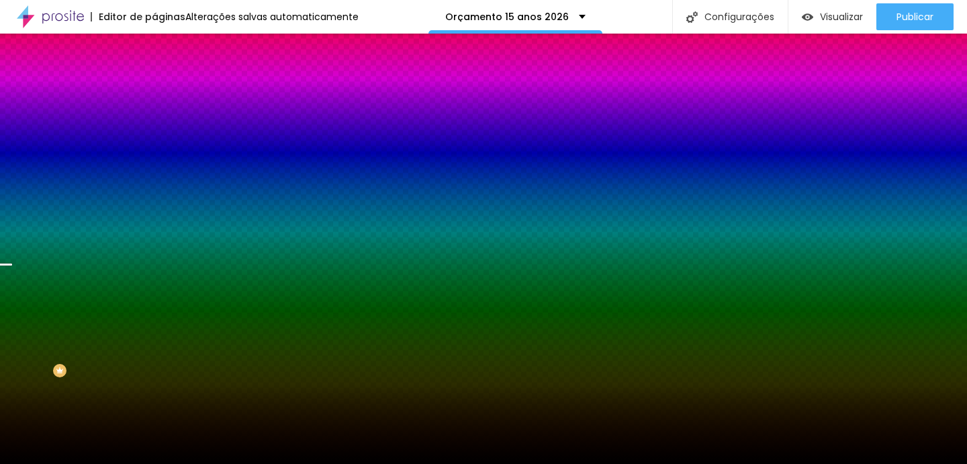
click at [163, 124] on font "Trocar imagem" at bounding box center [195, 117] width 65 height 11
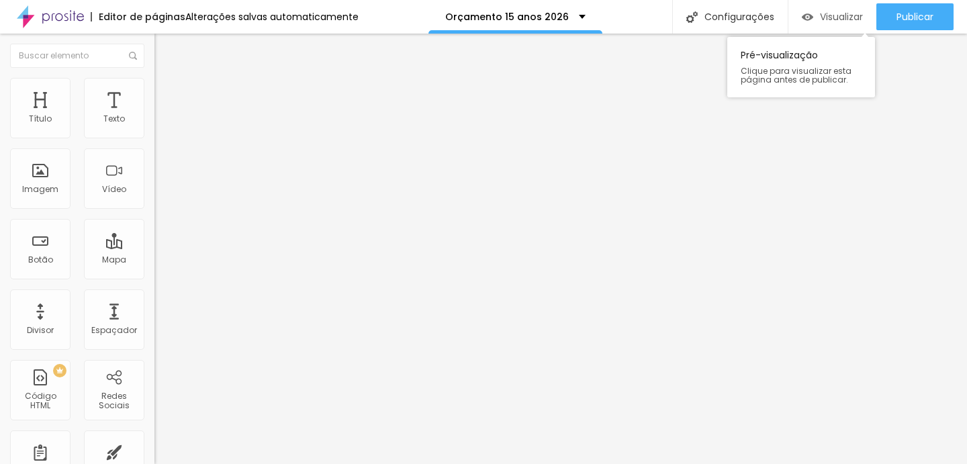
click at [849, 17] on font "Visualizar" at bounding box center [841, 16] width 43 height 13
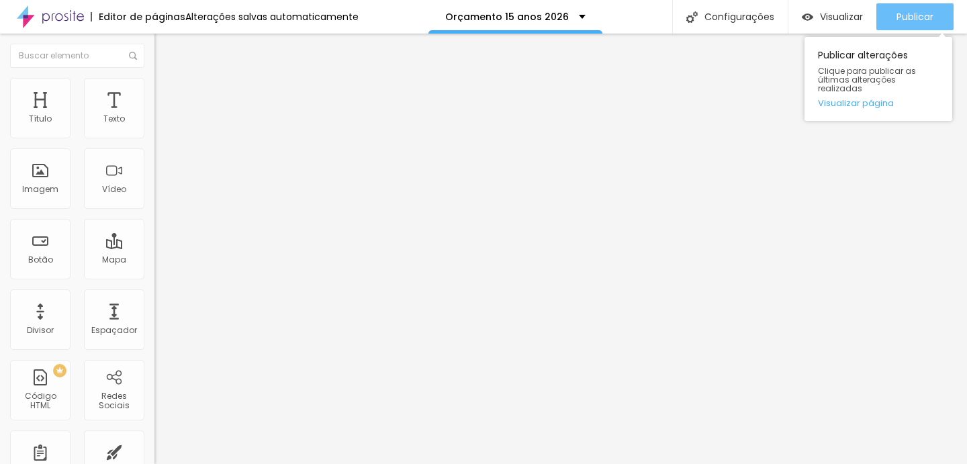
click at [921, 11] on font "Publicar" at bounding box center [915, 16] width 37 height 13
click at [931, 13] on font "Publicar" at bounding box center [915, 16] width 37 height 13
click at [919, 19] on font "Publicar" at bounding box center [915, 16] width 37 height 13
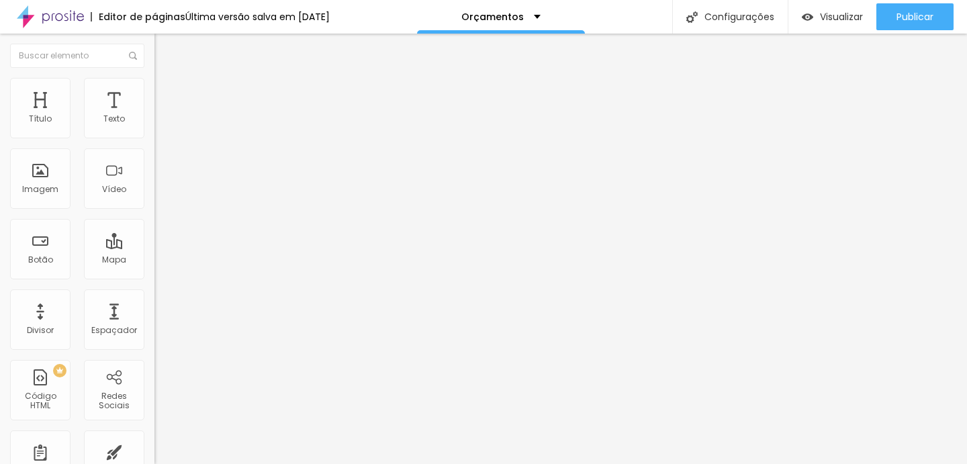
click at [155, 277] on input "https://duplaartfotografia.alboompro.com/15-anos-2025" at bounding box center [235, 269] width 161 height 13
paste input "duplaartfotografia.alboompro.com/orcamento-15-anos-2026"
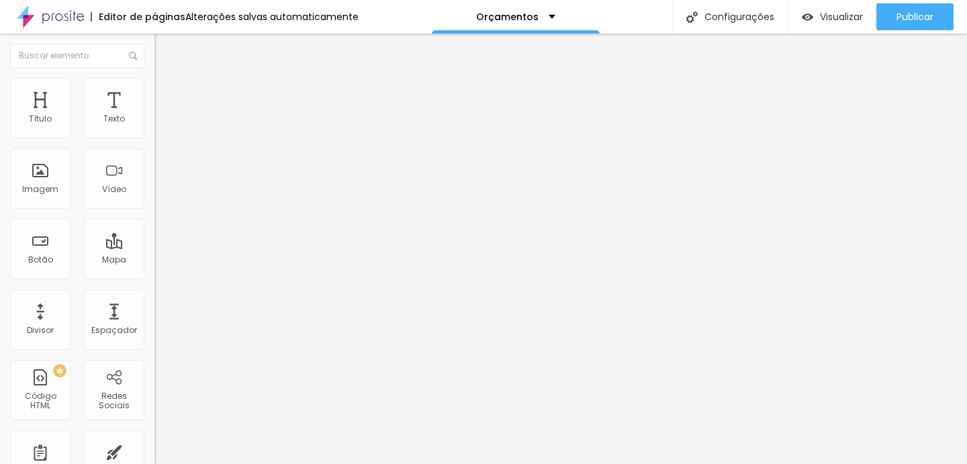
type input "duplaartfotografia.alboompro.com/orcamento-15-anos-2026"
click at [155, 355] on div "Editar nulo Conteúdo Estilo Avançado Texto Debutante Alinhamento Tamanho Grande…" at bounding box center [232, 249] width 155 height 431
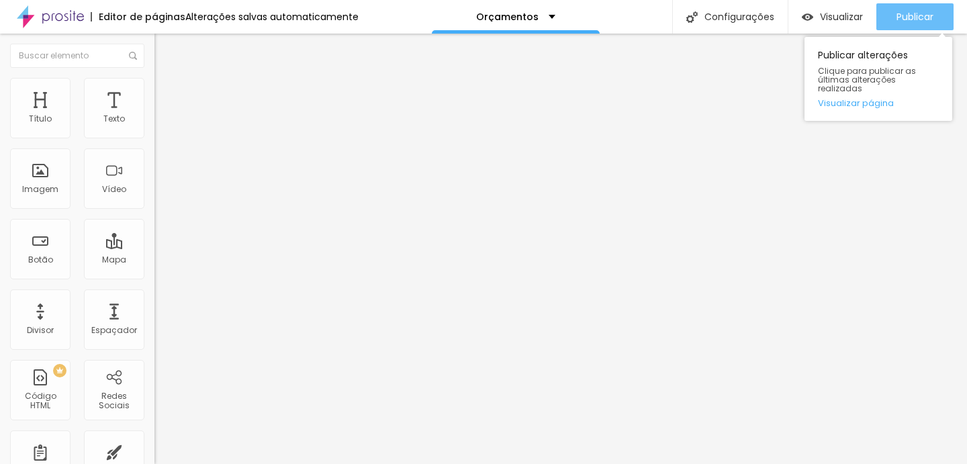
click at [901, 20] on font "Publicar" at bounding box center [915, 16] width 37 height 13
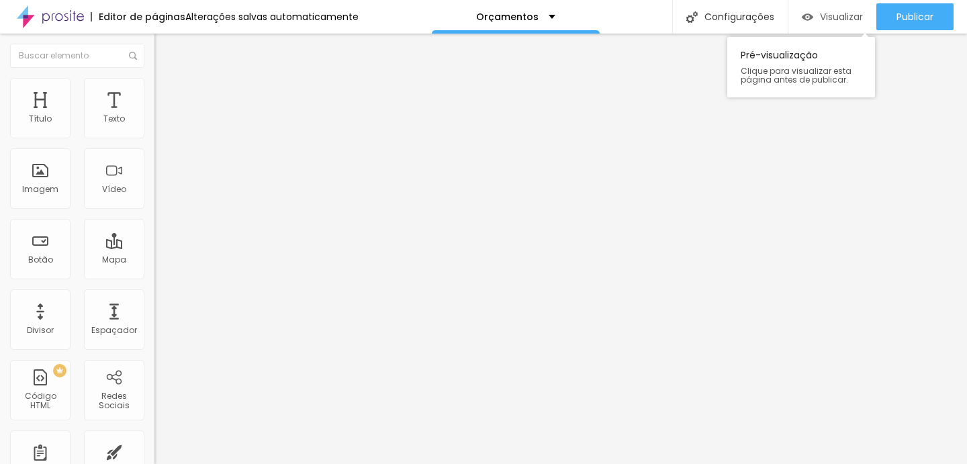
click at [843, 17] on font "Visualizar" at bounding box center [841, 16] width 43 height 13
click at [155, 276] on input "duplaartfotografia.alboompro.com/orcamento-15-anos-2026" at bounding box center [235, 269] width 161 height 13
paste input "https://duplaartfotografia.alboompro.com/orcamento-15-anos-2026"
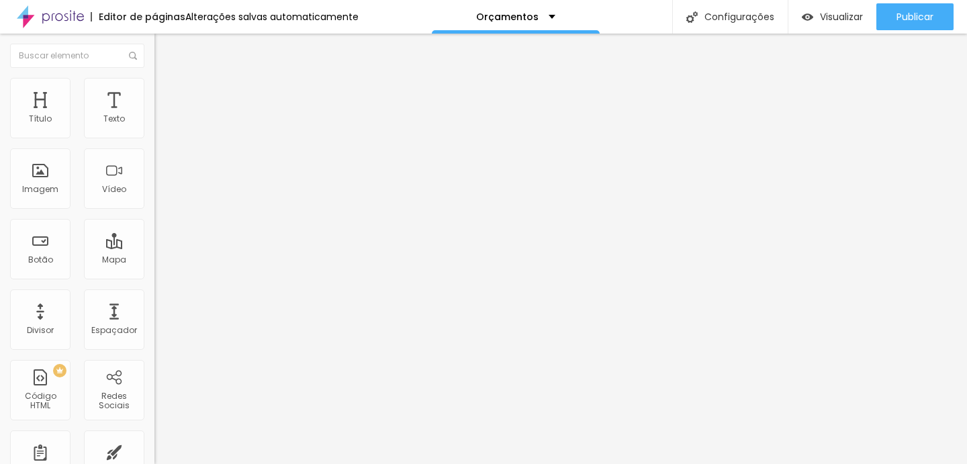
scroll to position [0, 161]
type input "https://duplaartfotografia.alboompro.com/orcamento-15-anos-2026"
click at [155, 347] on div "Editar nulo Conteúdo Estilo Avançado Texto Debutante Alinhamento Tamanho Grande…" at bounding box center [232, 249] width 155 height 431
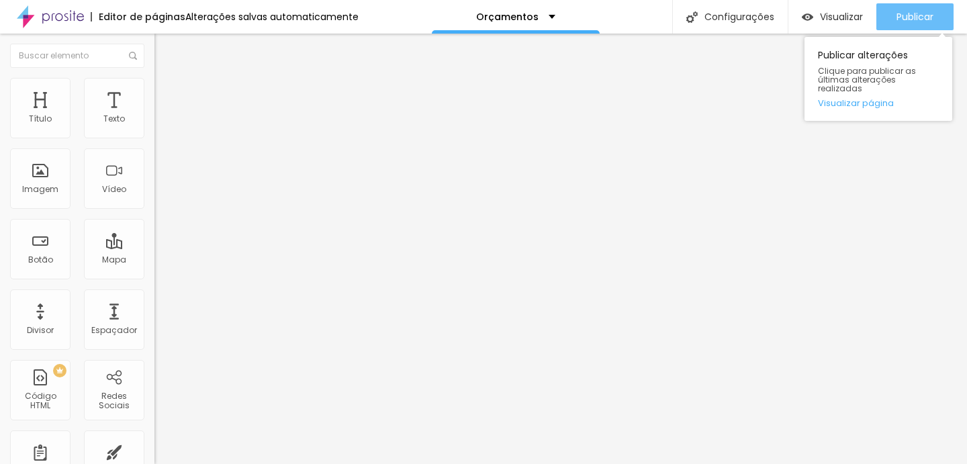
click at [925, 23] on div "Publicar" at bounding box center [915, 16] width 37 height 27
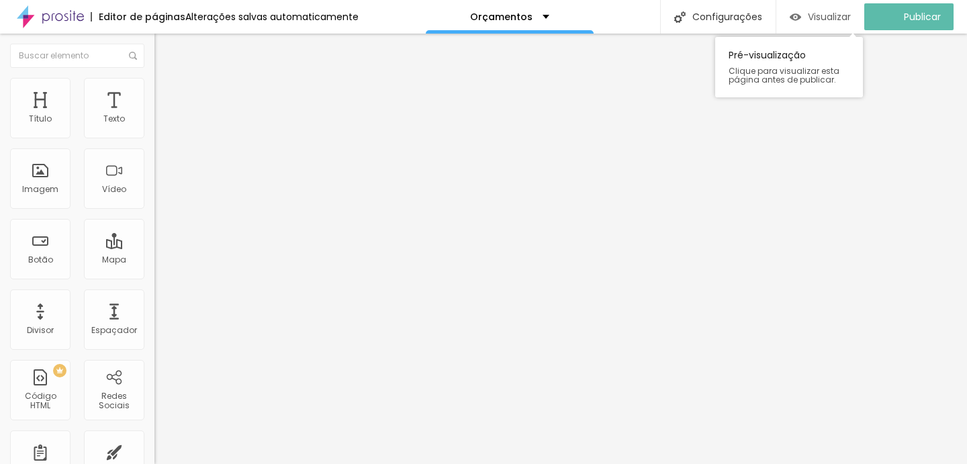
click at [851, 17] on font "Visualizar" at bounding box center [829, 16] width 43 height 13
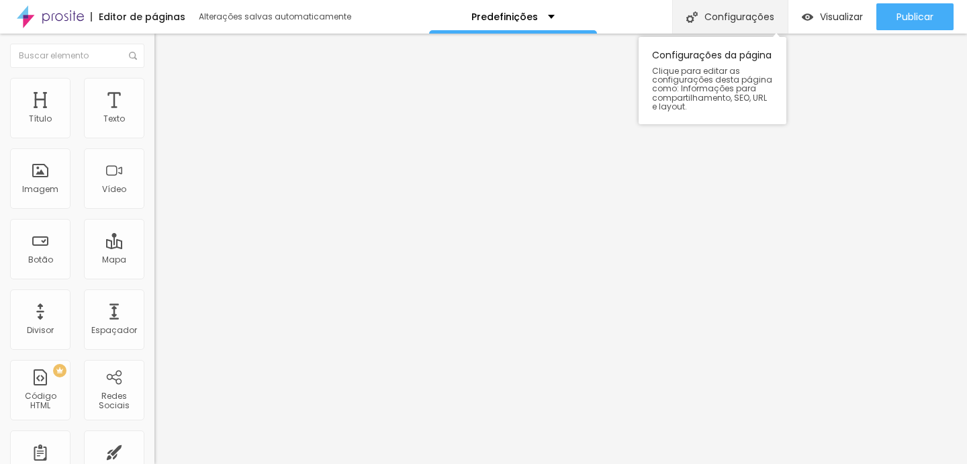
click at [749, 20] on font "Configurações" at bounding box center [740, 16] width 70 height 13
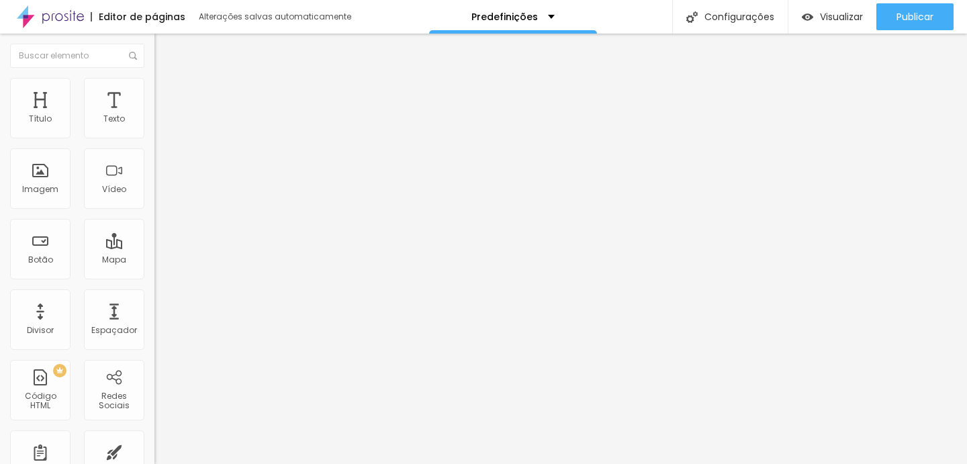
click at [48, 179] on div "Imagem" at bounding box center [40, 178] width 60 height 60
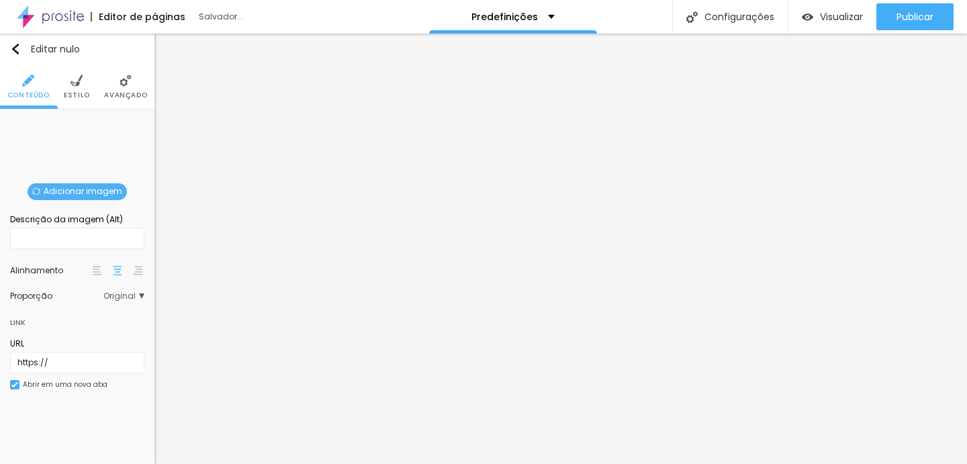
click at [73, 196] on font "Adicionar imagem" at bounding box center [83, 190] width 79 height 11
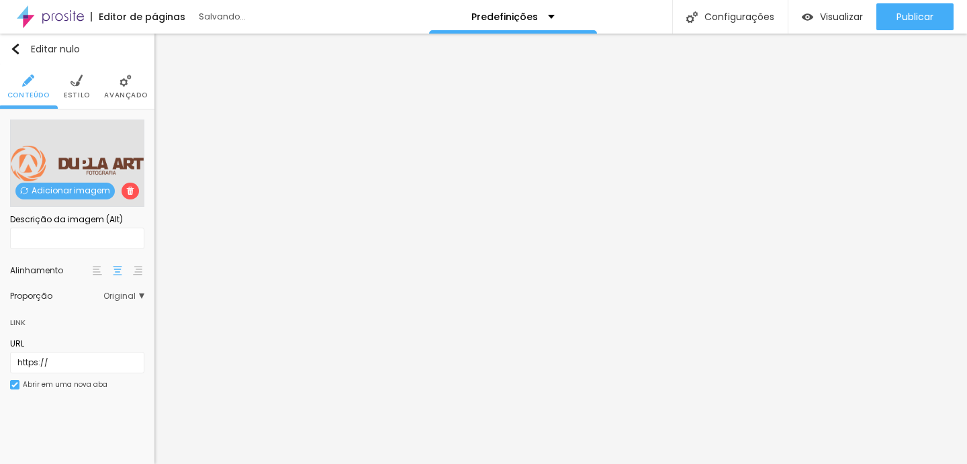
click at [96, 273] on img at bounding box center [97, 270] width 9 height 9
click at [81, 83] on img at bounding box center [77, 81] width 12 height 12
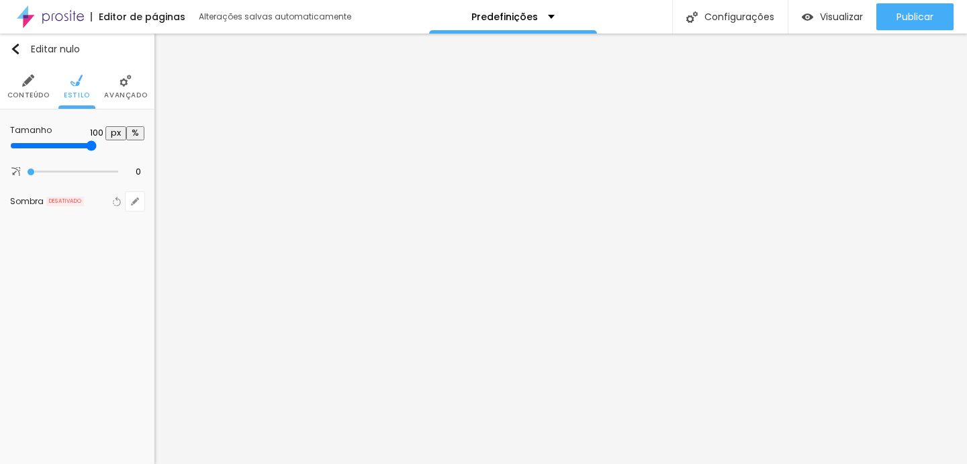
type input "60"
type input "55"
type input "45"
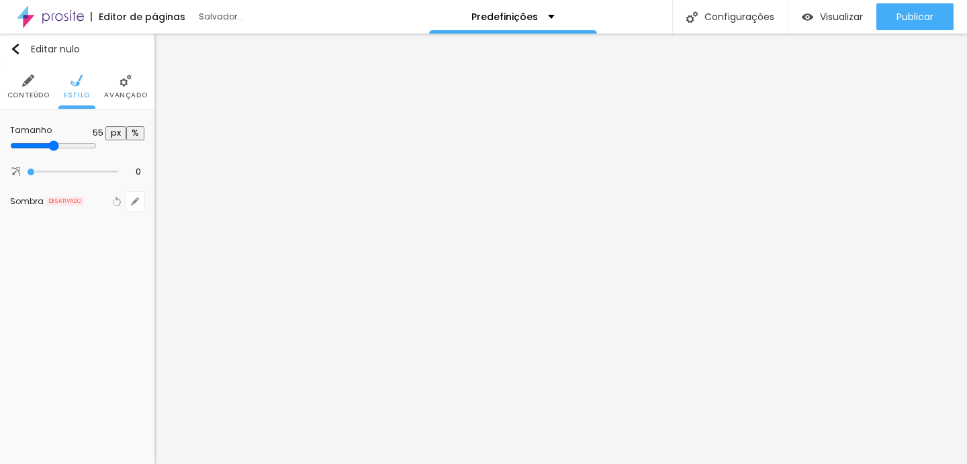
type input "45"
type input "40"
type input "35"
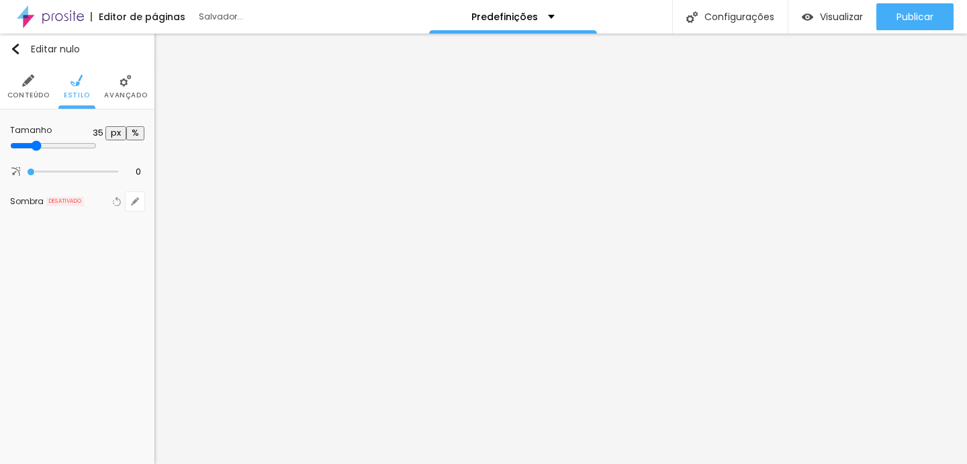
type input "30"
type input "25"
type input "20"
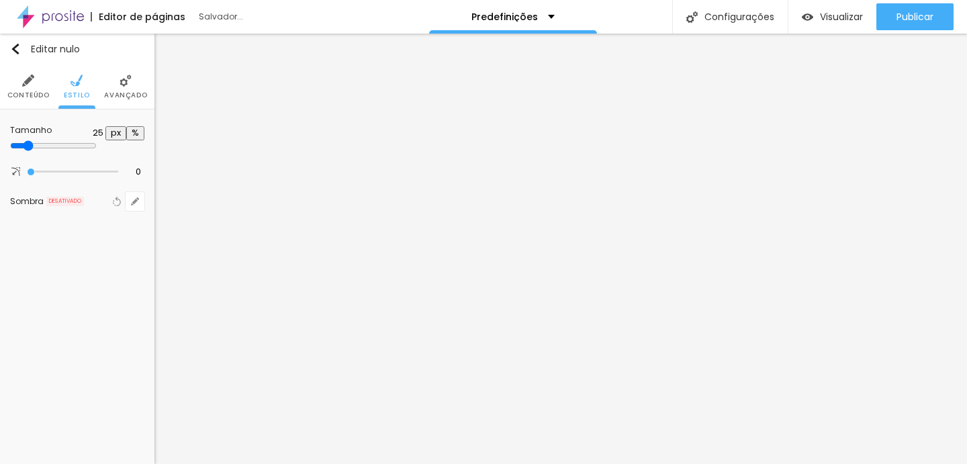
type input "20"
type input "15"
type input "20"
drag, startPoint x: 82, startPoint y: 141, endPoint x: 26, endPoint y: 140, distance: 56.4
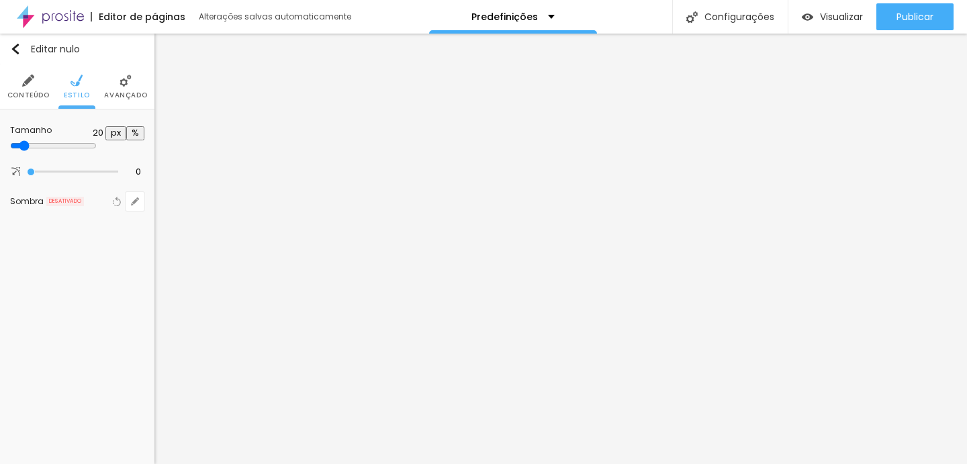
type input "20"
click at [26, 140] on input "range" at bounding box center [53, 145] width 87 height 11
click at [62, 284] on div "Editar nulo Conteúdo Estilo Avançado Tamanho 20 px % 0 Borda arredondada Sombra…" at bounding box center [77, 249] width 155 height 431
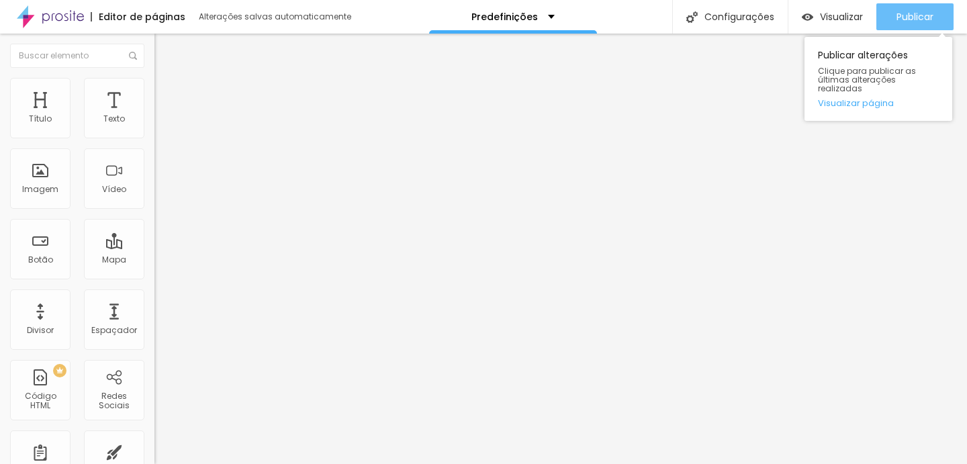
click at [936, 13] on button "Publicar" at bounding box center [915, 16] width 77 height 27
